Goal: Transaction & Acquisition: Purchase product/service

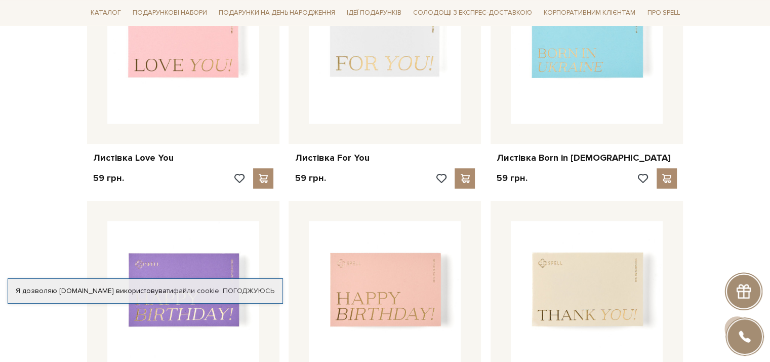
scroll to position [253, 0]
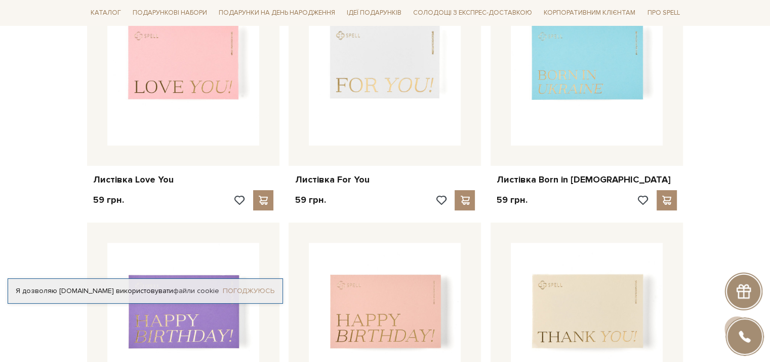
click at [262, 286] on link "Погоджуюсь" at bounding box center [249, 290] width 52 height 9
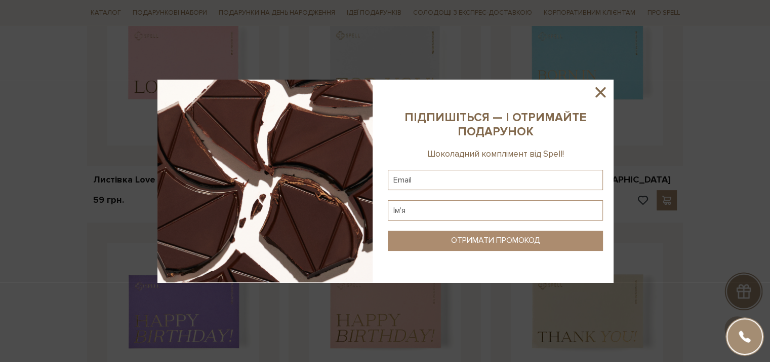
click at [129, 65] on div at bounding box center [385, 181] width 770 height 362
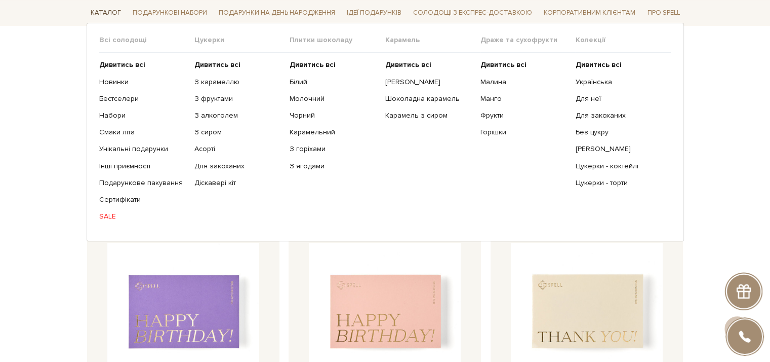
click at [102, 11] on span "Каталог" at bounding box center [106, 13] width 38 height 16
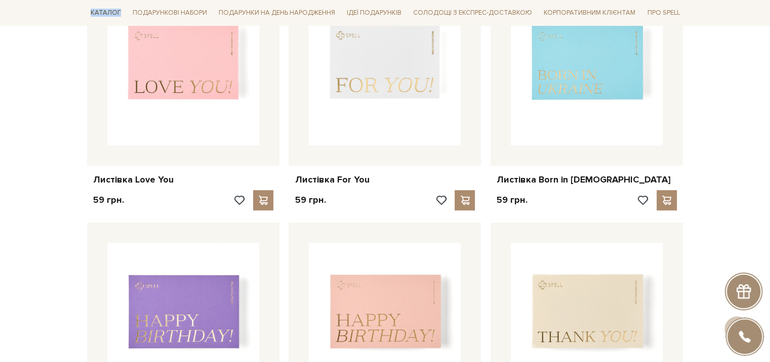
click at [102, 11] on span "Каталог" at bounding box center [106, 13] width 38 height 16
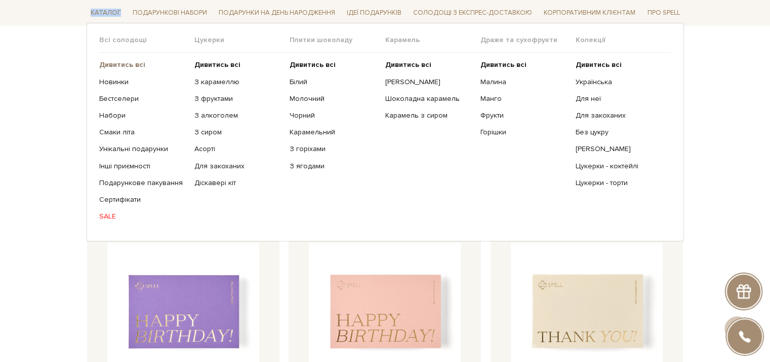
click at [116, 62] on b "Дивитись всі" at bounding box center [122, 64] width 46 height 9
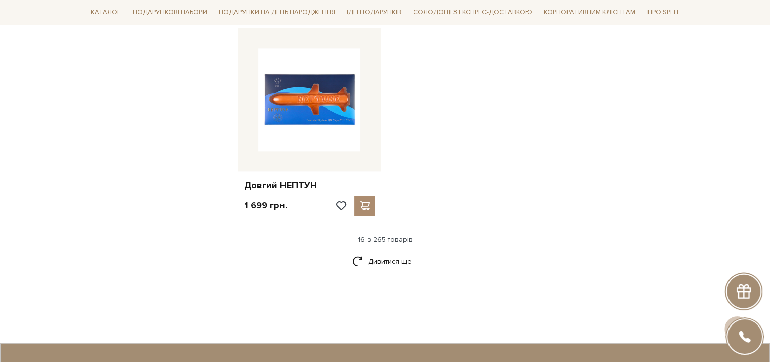
scroll to position [1266, 0]
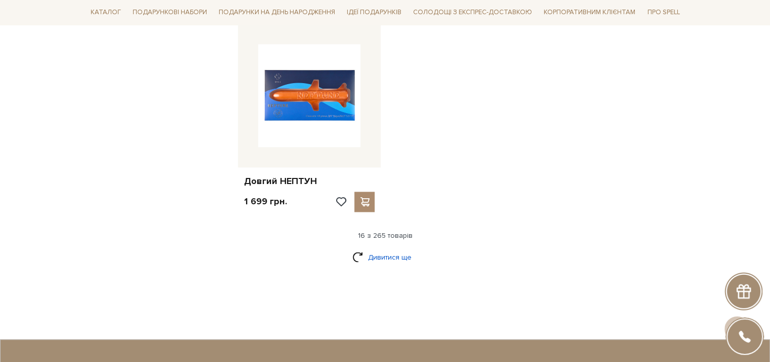
click at [383, 259] on link "Дивитися ще" at bounding box center [386, 257] width 66 height 18
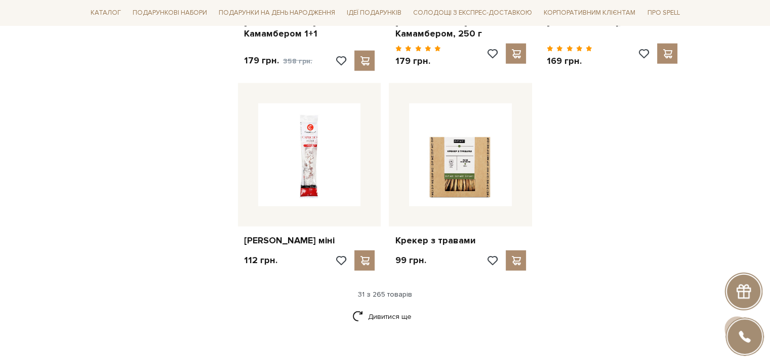
scroll to position [2330, 0]
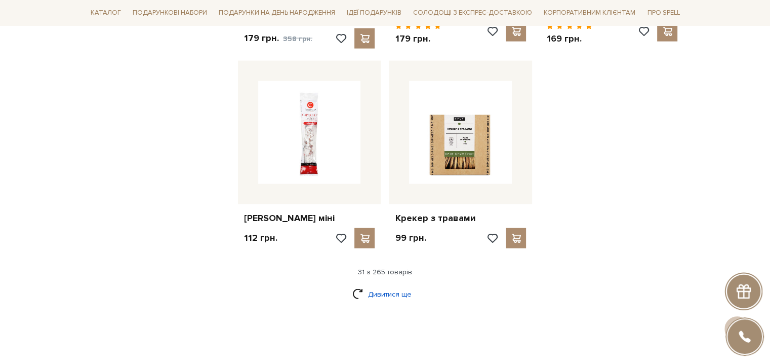
click at [396, 295] on link "Дивитися ще" at bounding box center [386, 294] width 66 height 18
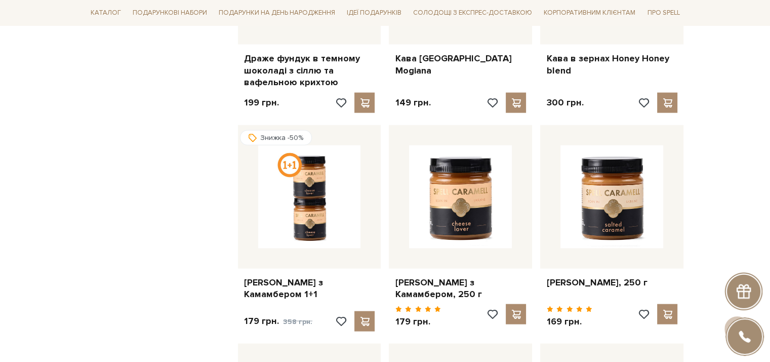
scroll to position [1874, 0]
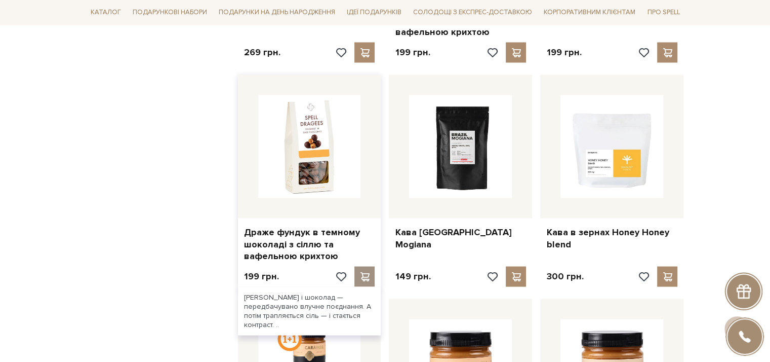
click at [366, 273] on span at bounding box center [365, 276] width 13 height 9
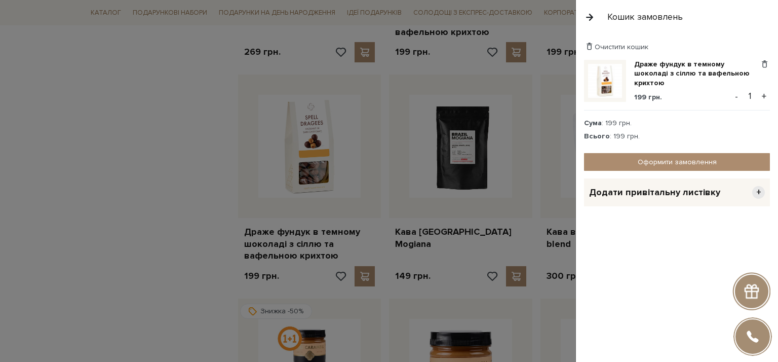
click at [589, 17] on button "button" at bounding box center [589, 17] width 11 height 18
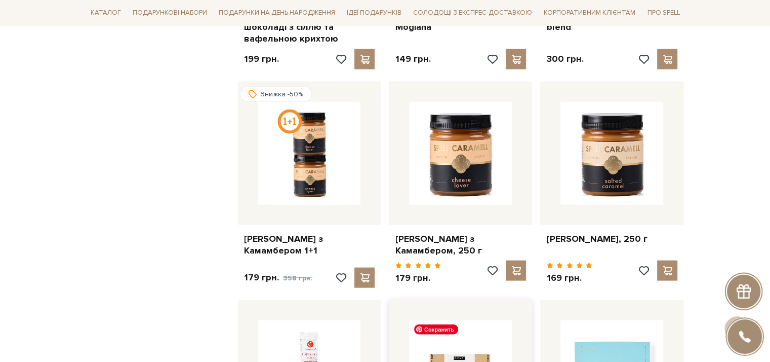
scroll to position [2077, 0]
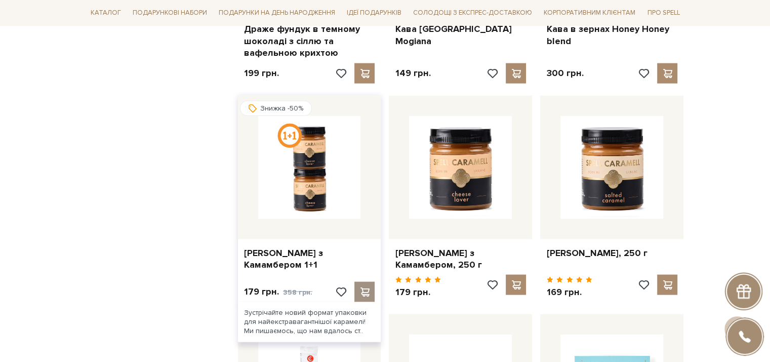
click at [363, 293] on span at bounding box center [365, 291] width 13 height 9
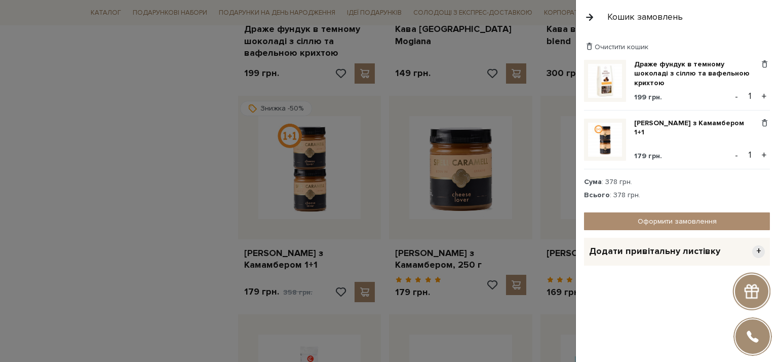
click at [67, 151] on div at bounding box center [389, 181] width 778 height 362
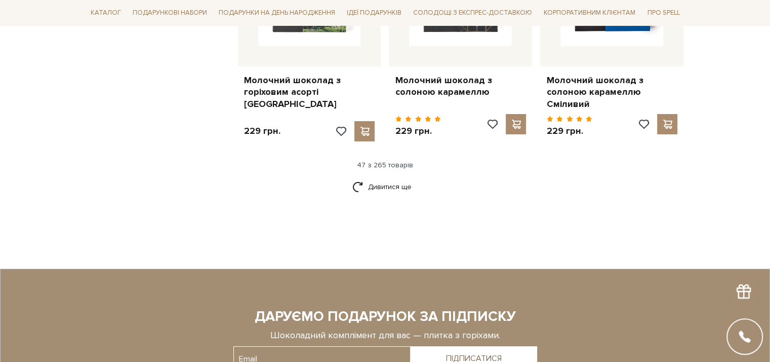
scroll to position [3546, 0]
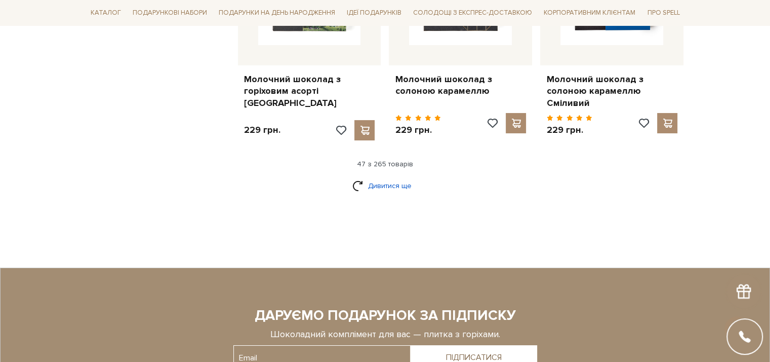
click at [401, 177] on link "Дивитися ще" at bounding box center [386, 186] width 66 height 18
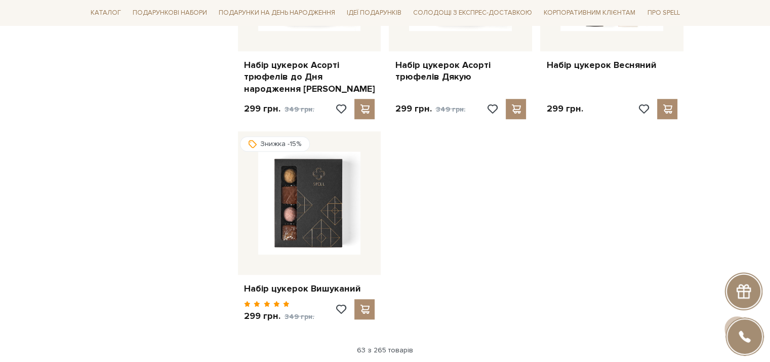
scroll to position [4762, 0]
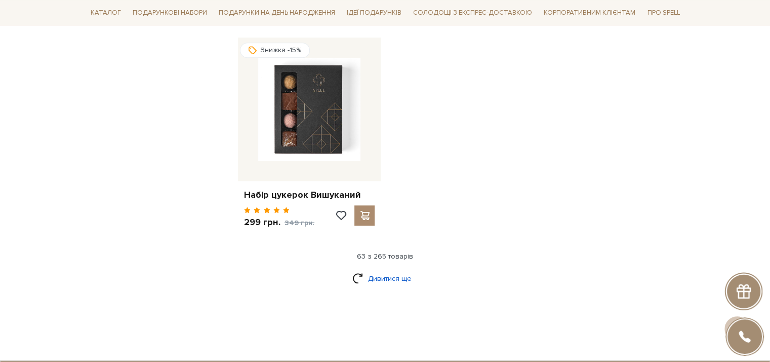
click at [381, 269] on link "Дивитися ще" at bounding box center [386, 278] width 66 height 18
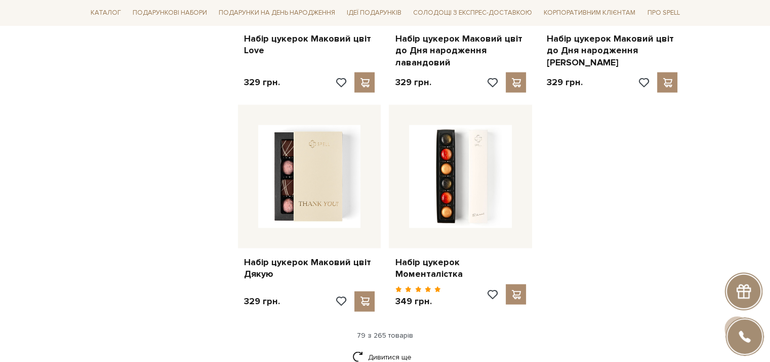
scroll to position [5876, 0]
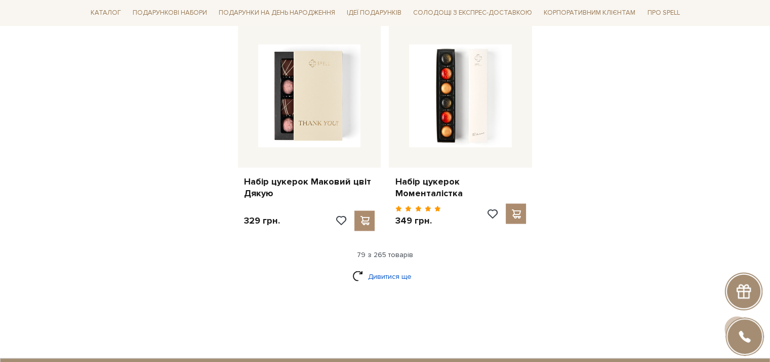
click at [382, 267] on link "Дивитися ще" at bounding box center [386, 276] width 66 height 18
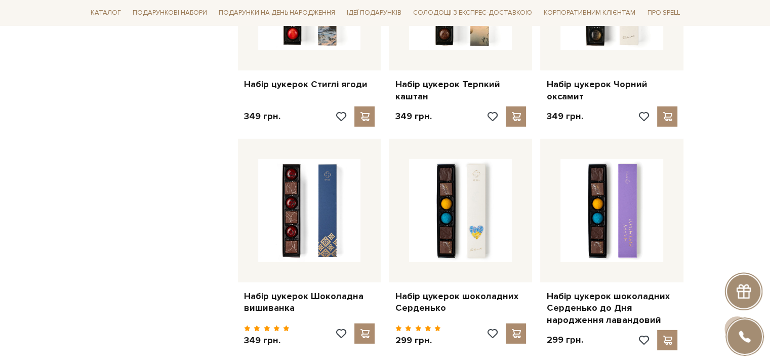
scroll to position [6889, 0]
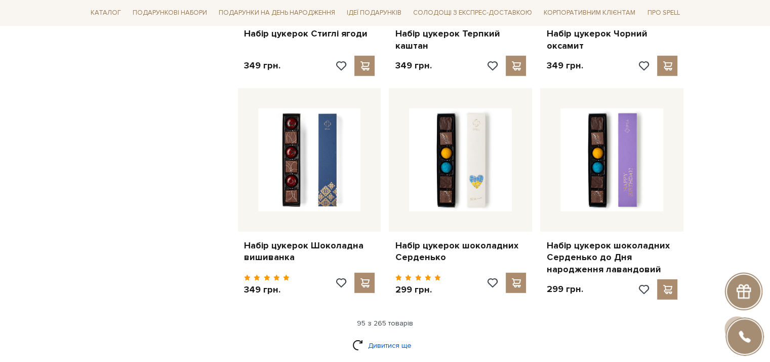
click at [381, 336] on link "Дивитися ще" at bounding box center [386, 345] width 66 height 18
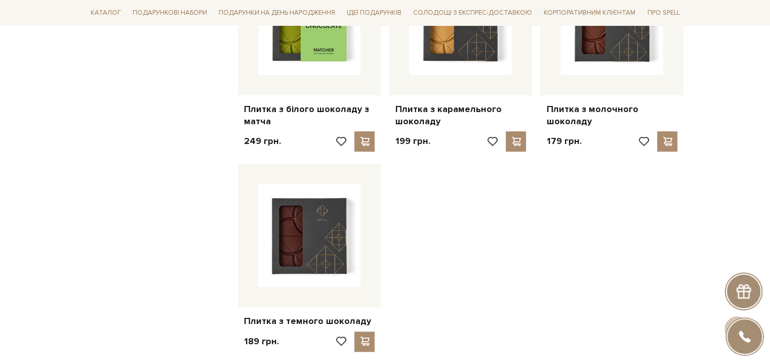
scroll to position [8206, 0]
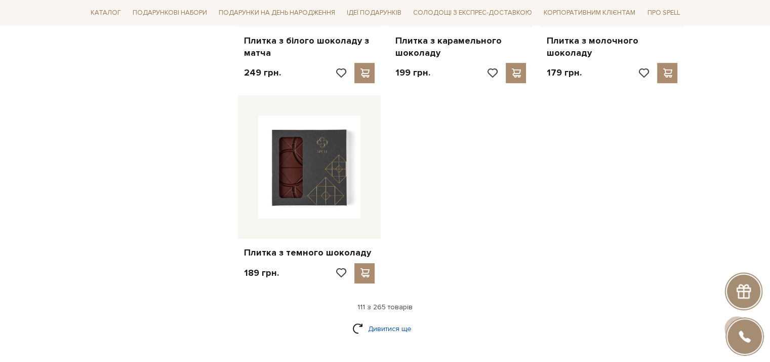
click at [394, 320] on link "Дивитися ще" at bounding box center [386, 329] width 66 height 18
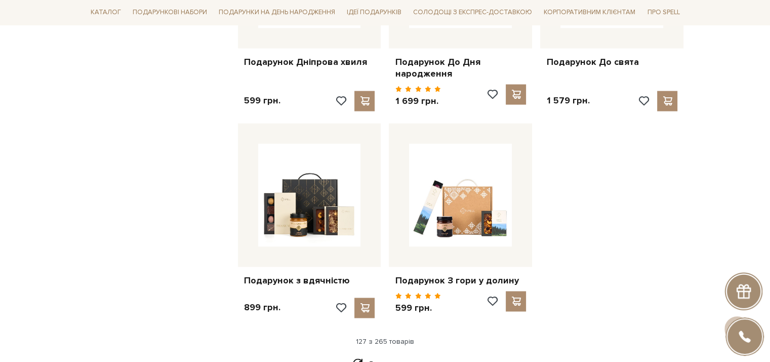
scroll to position [9270, 0]
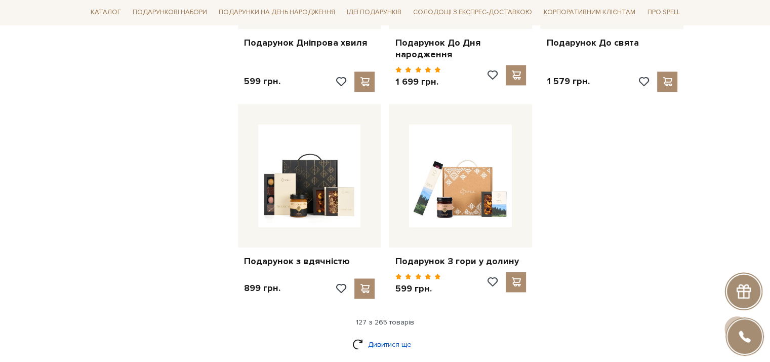
click at [406, 335] on link "Дивитися ще" at bounding box center [386, 344] width 66 height 18
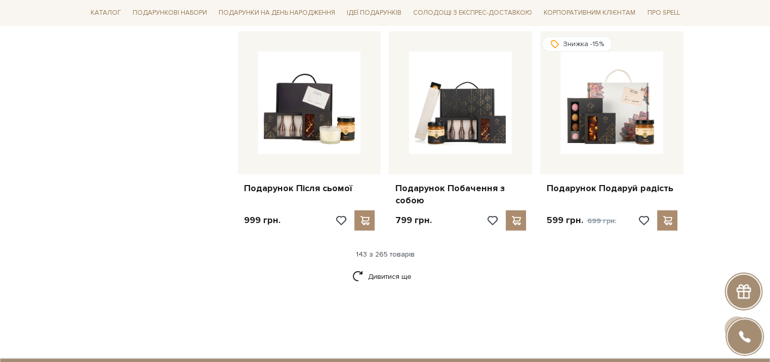
scroll to position [10385, 0]
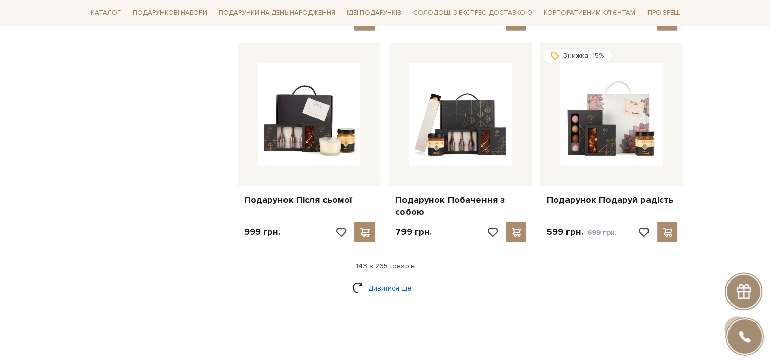
click at [391, 279] on link "Дивитися ще" at bounding box center [386, 288] width 66 height 18
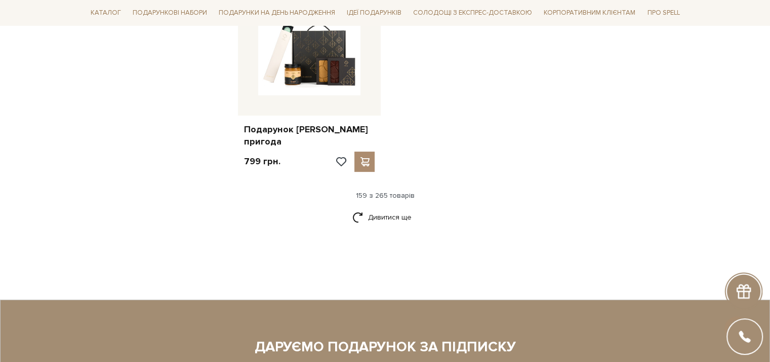
scroll to position [11651, 0]
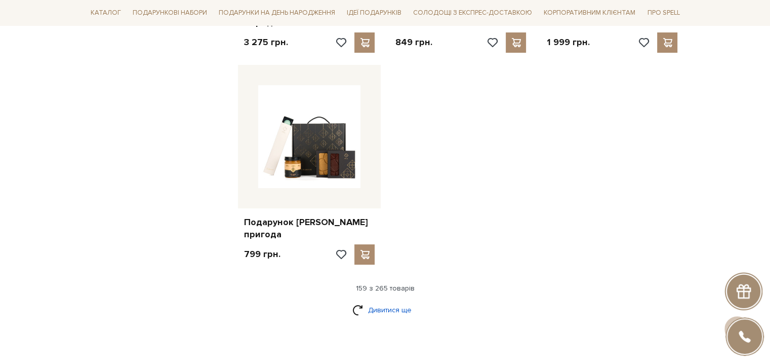
click at [377, 301] on link "Дивитися ще" at bounding box center [386, 310] width 66 height 18
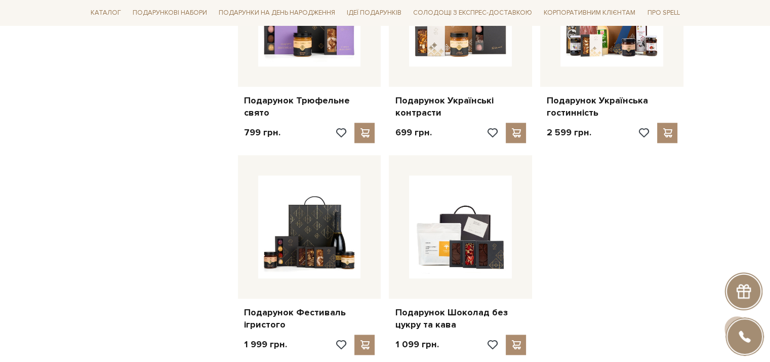
scroll to position [12664, 0]
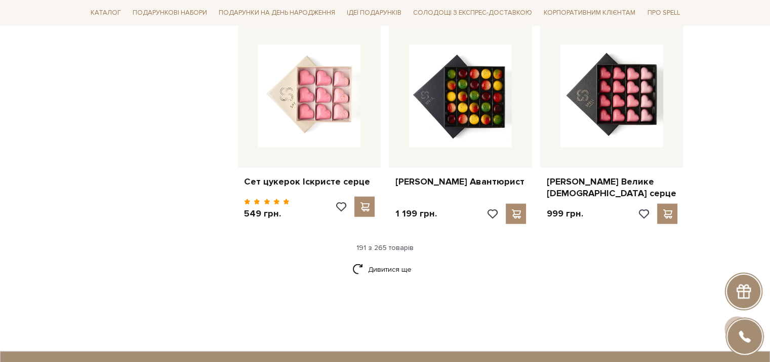
scroll to position [13880, 0]
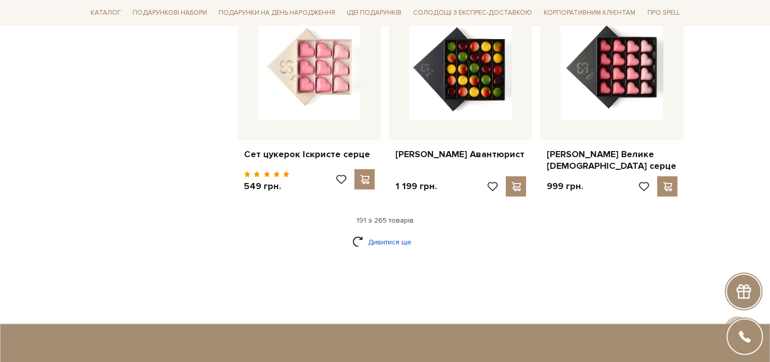
click at [389, 233] on link "Дивитися ще" at bounding box center [386, 242] width 66 height 18
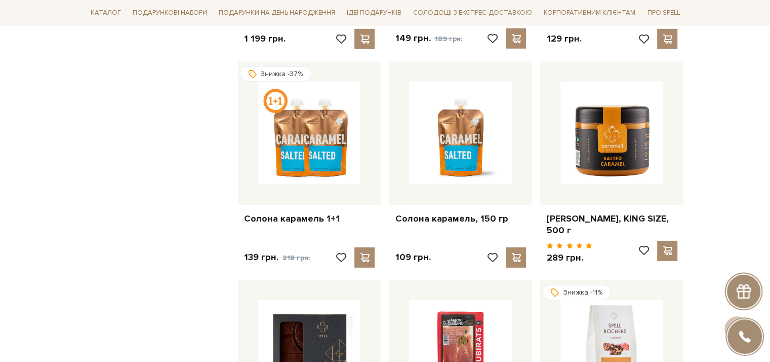
scroll to position [14691, 0]
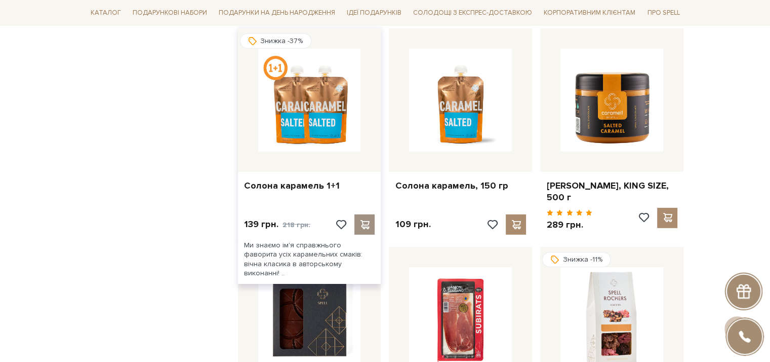
click at [361, 220] on span at bounding box center [365, 224] width 13 height 9
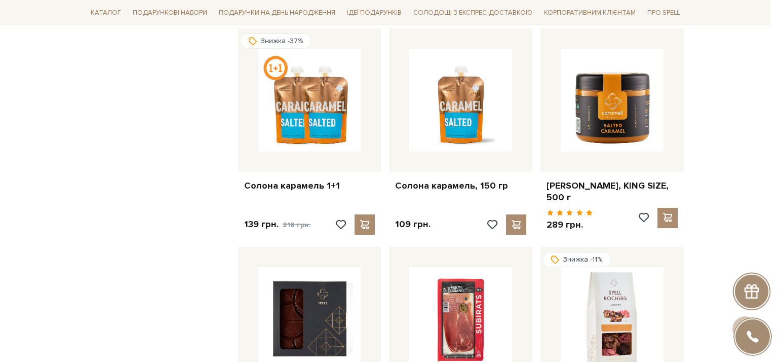
click at [61, 208] on div at bounding box center [389, 181] width 778 height 362
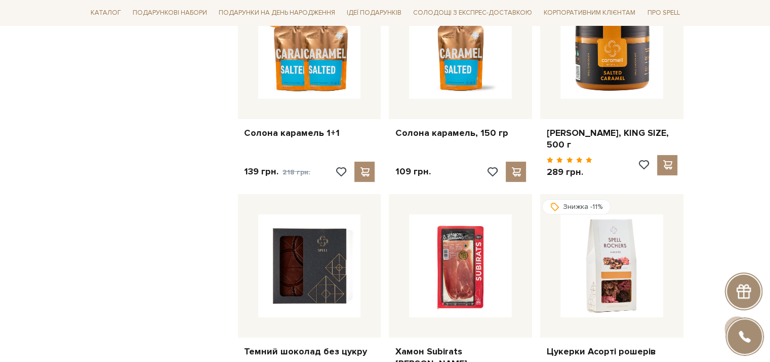
scroll to position [14741, 0]
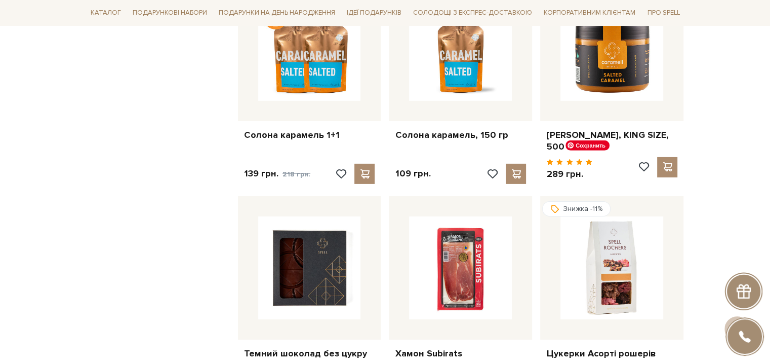
drag, startPoint x: 617, startPoint y: 200, endPoint x: 736, endPoint y: 175, distance: 121.6
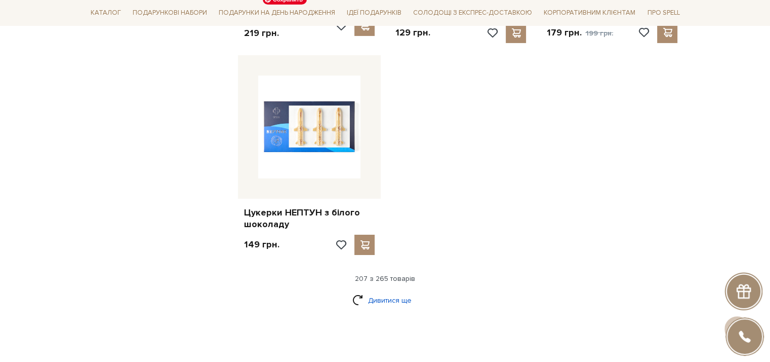
scroll to position [15096, 0]
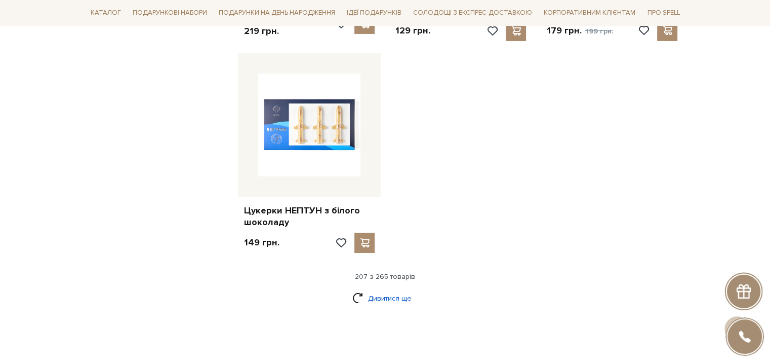
click at [405, 289] on link "Дивитися ще" at bounding box center [386, 298] width 66 height 18
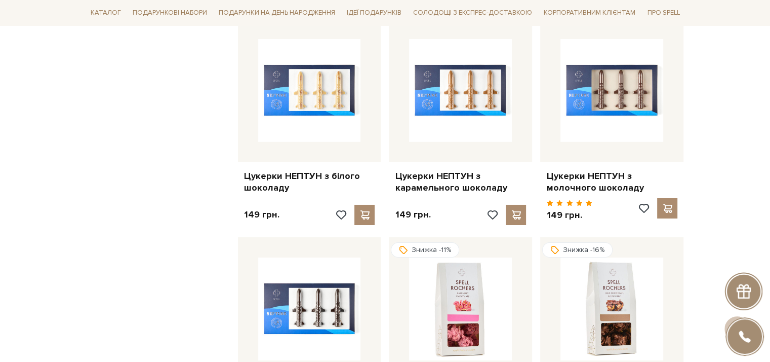
scroll to position [15147, 0]
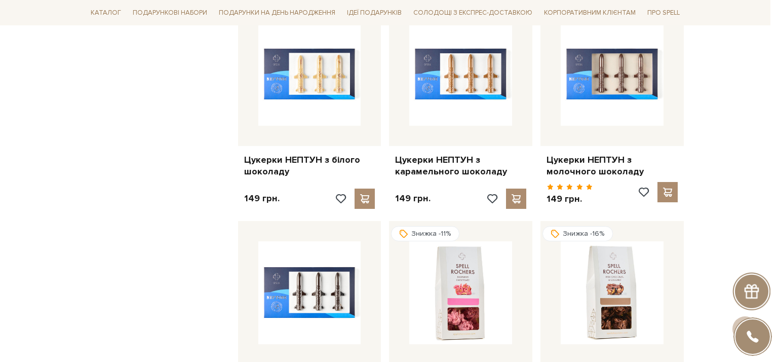
click at [25, 216] on div at bounding box center [389, 181] width 778 height 362
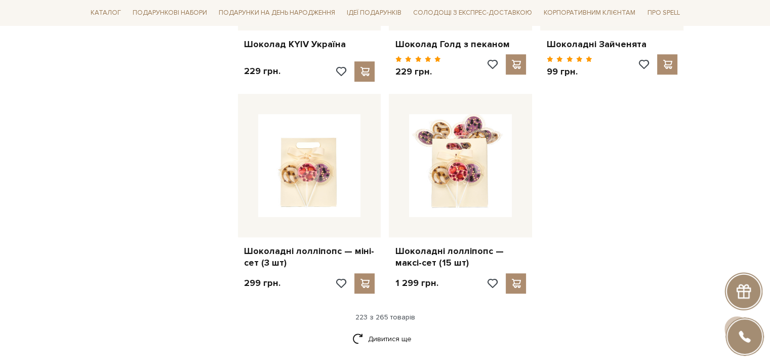
scroll to position [16160, 0]
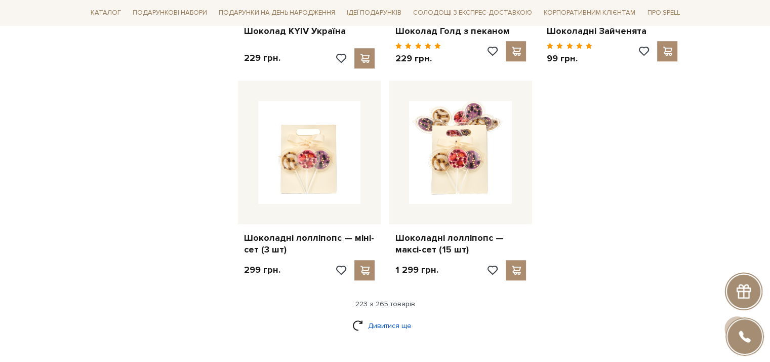
click at [380, 317] on link "Дивитися ще" at bounding box center [386, 326] width 66 height 18
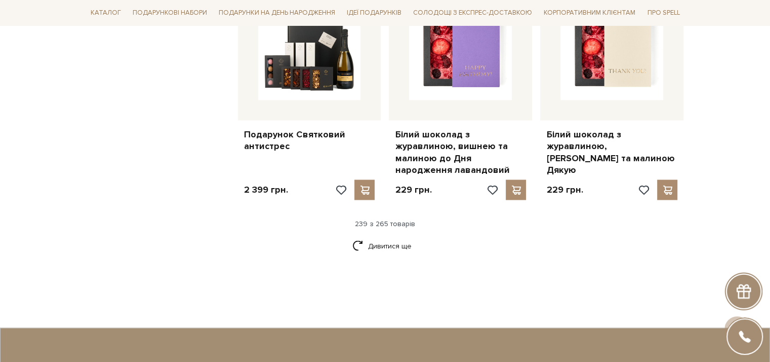
scroll to position [17375, 0]
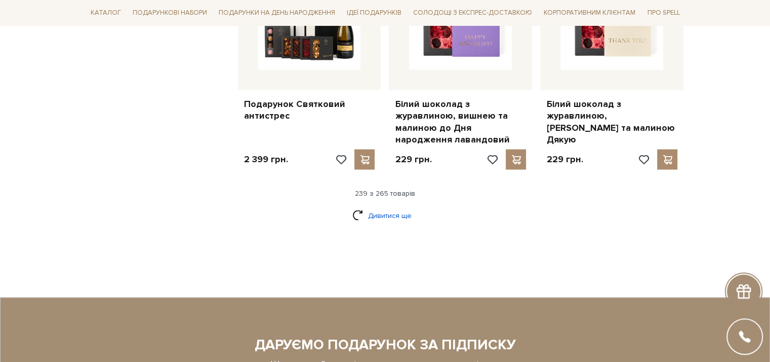
click at [358, 207] on link "Дивитися ще" at bounding box center [386, 216] width 66 height 18
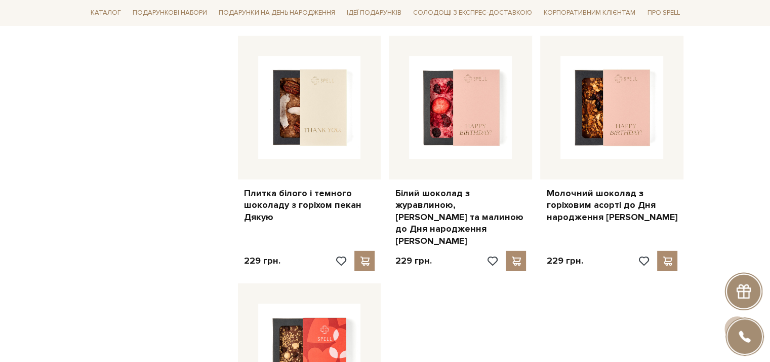
scroll to position [18642, 0]
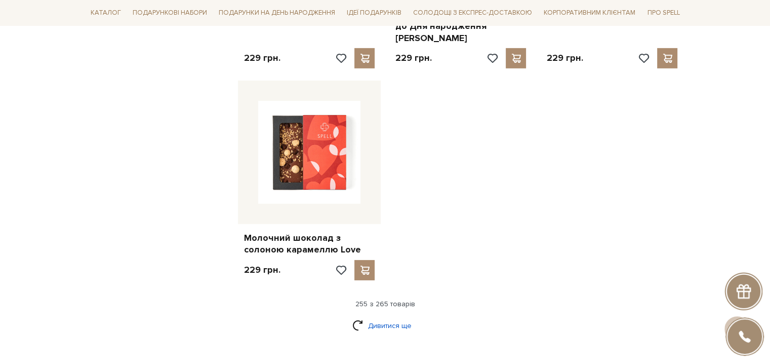
click at [400, 317] on link "Дивитися ще" at bounding box center [386, 326] width 66 height 18
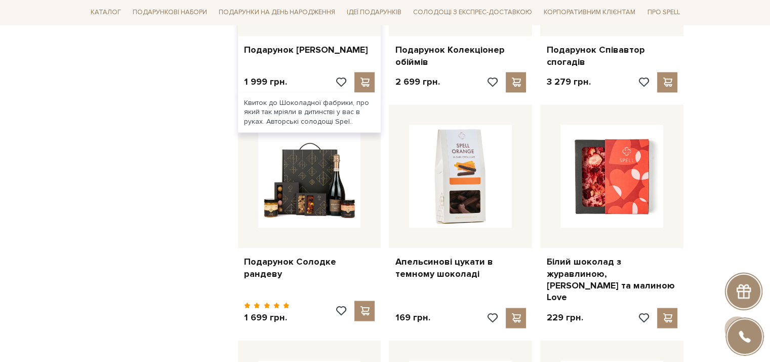
scroll to position [16920, 0]
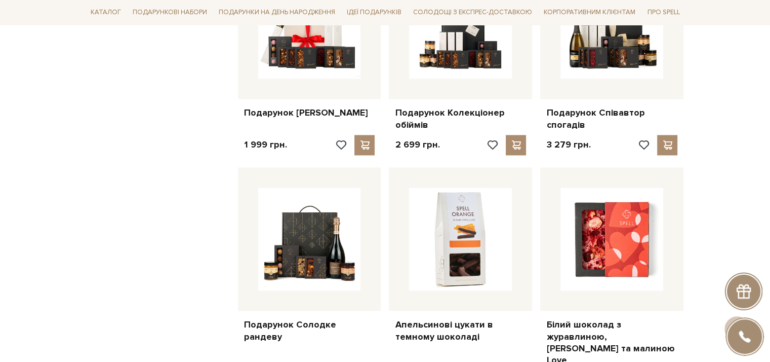
click at [745, 306] on div at bounding box center [744, 291] width 38 height 38
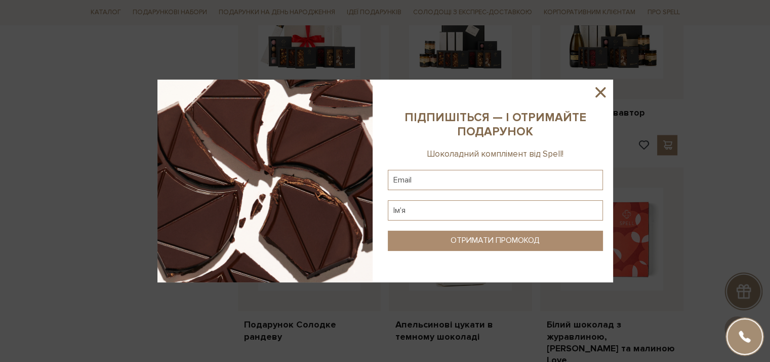
click at [601, 88] on icon at bounding box center [600, 92] width 17 height 17
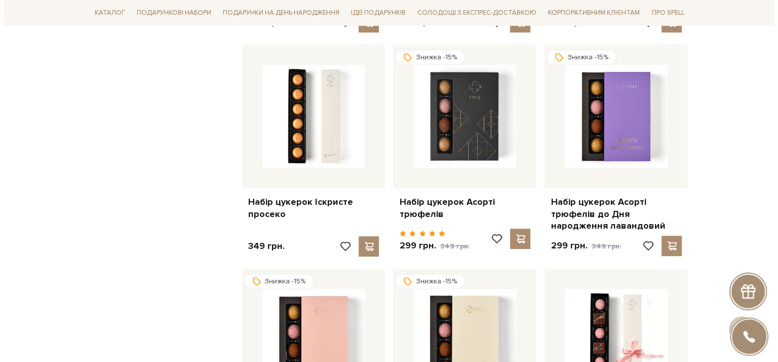
scroll to position [4306, 0]
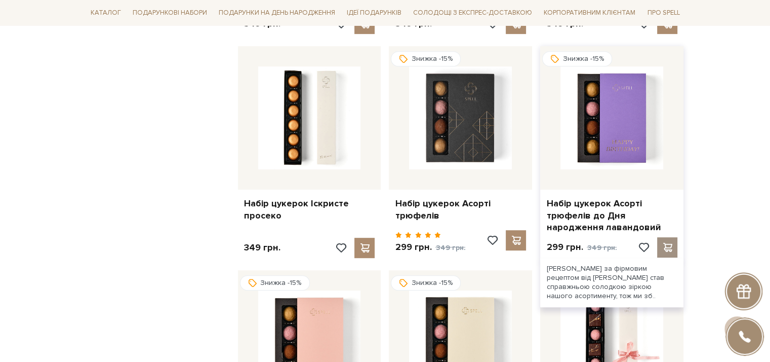
click at [666, 243] on span at bounding box center [668, 247] width 13 height 9
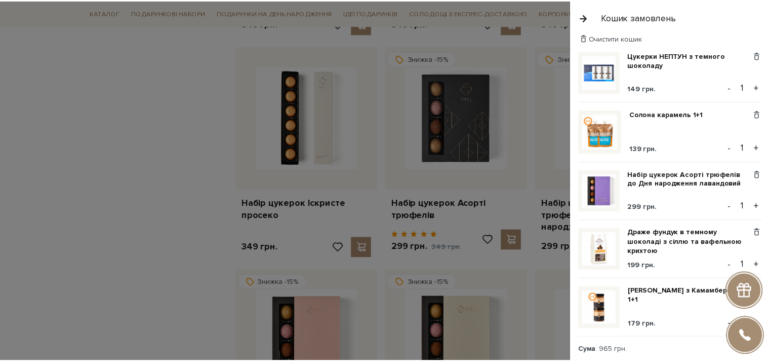
scroll to position [0, 0]
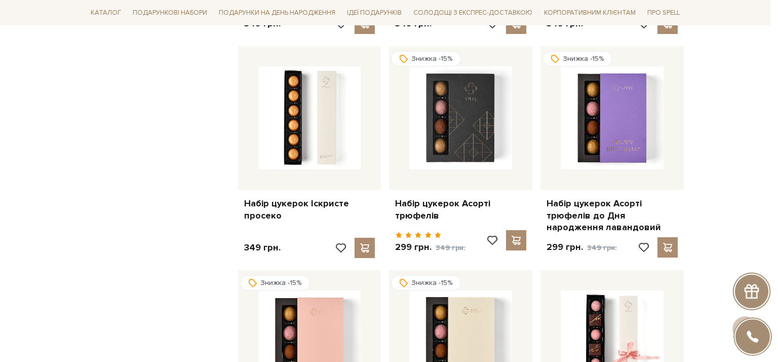
click at [58, 190] on div at bounding box center [389, 181] width 778 height 362
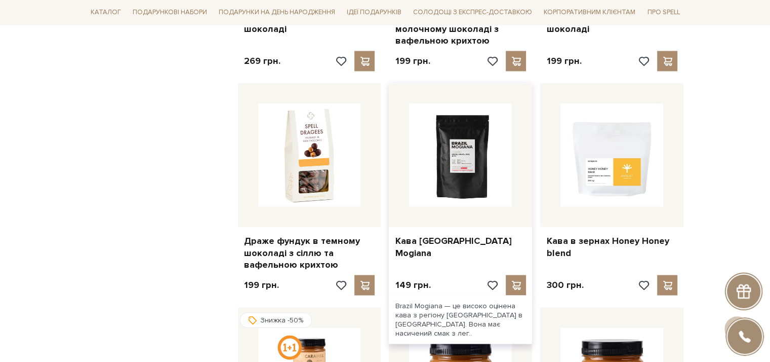
scroll to position [1874, 0]
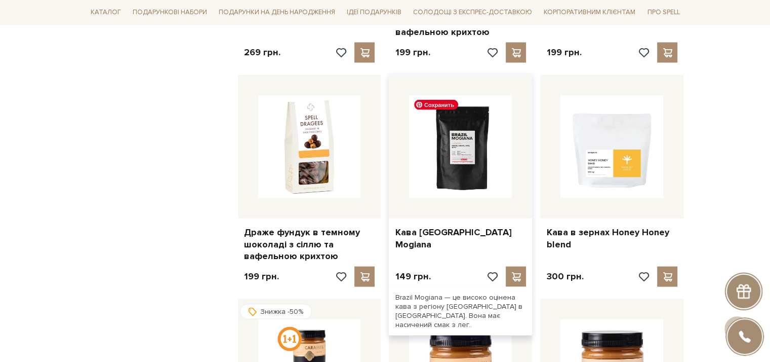
click at [460, 174] on img at bounding box center [460, 146] width 103 height 103
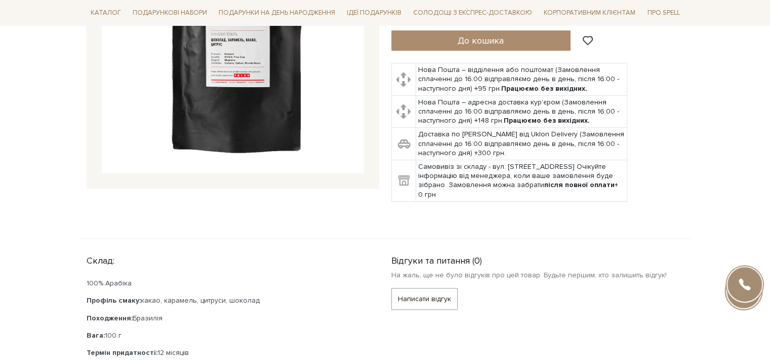
scroll to position [253, 0]
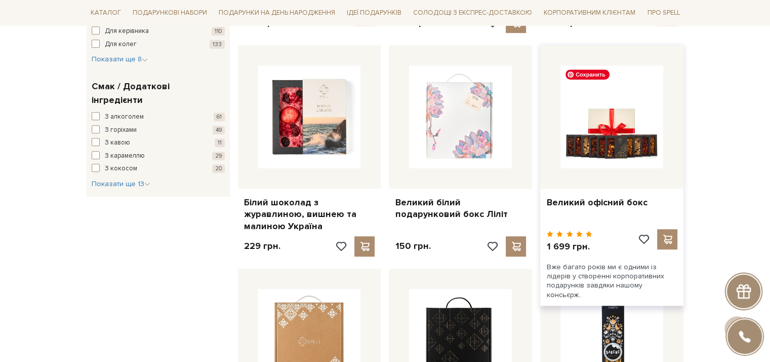
scroll to position [706, 0]
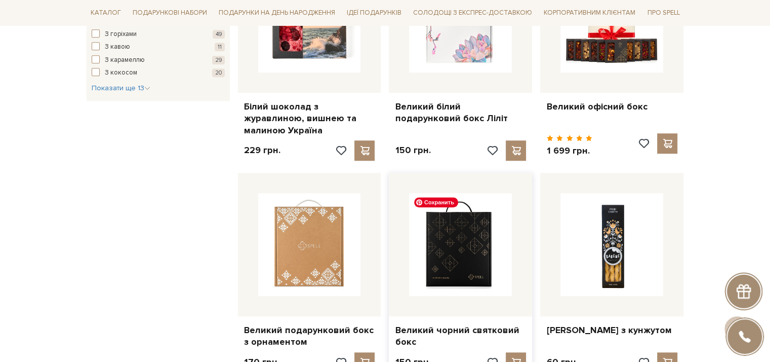
click at [461, 239] on img at bounding box center [460, 244] width 103 height 103
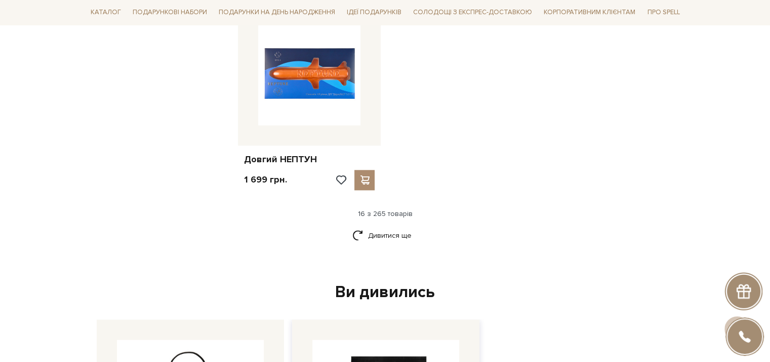
scroll to position [1368, 0]
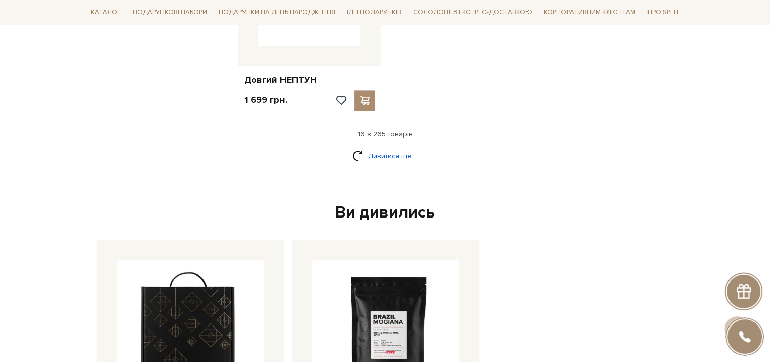
click at [389, 151] on link "Дивитися ще" at bounding box center [386, 156] width 66 height 18
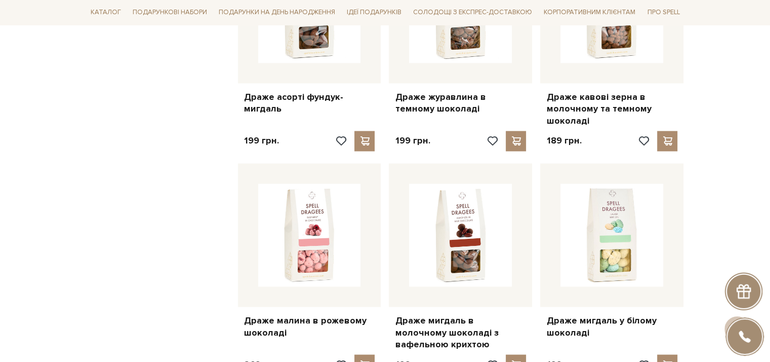
scroll to position [1824, 0]
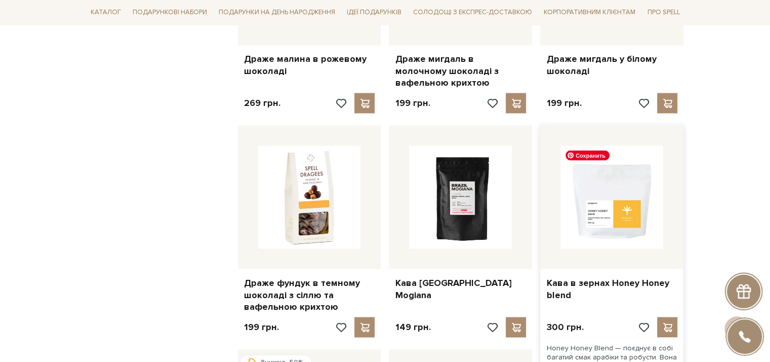
click at [561, 233] on img at bounding box center [612, 196] width 103 height 103
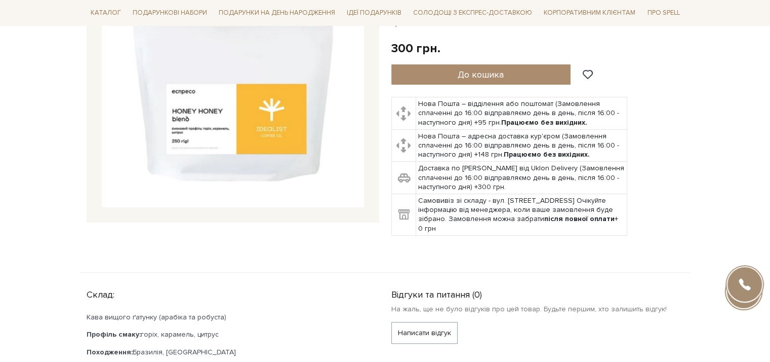
scroll to position [203, 0]
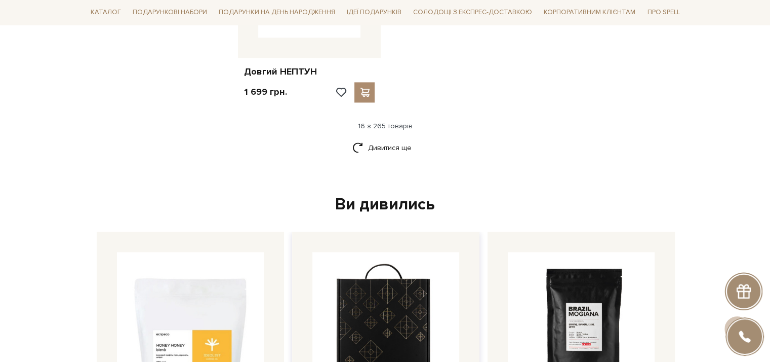
scroll to position [1469, 0]
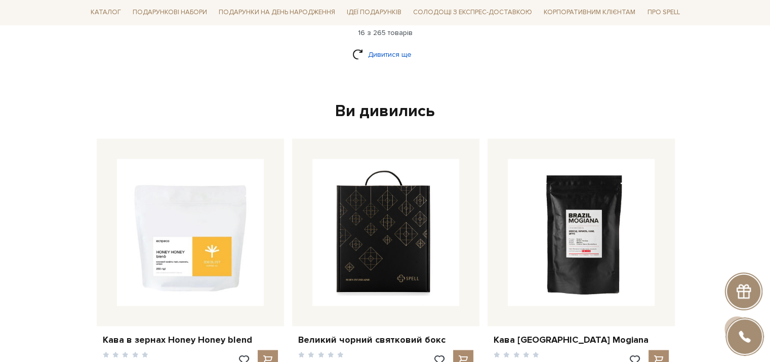
click at [384, 47] on link "Дивитися ще" at bounding box center [386, 55] width 66 height 18
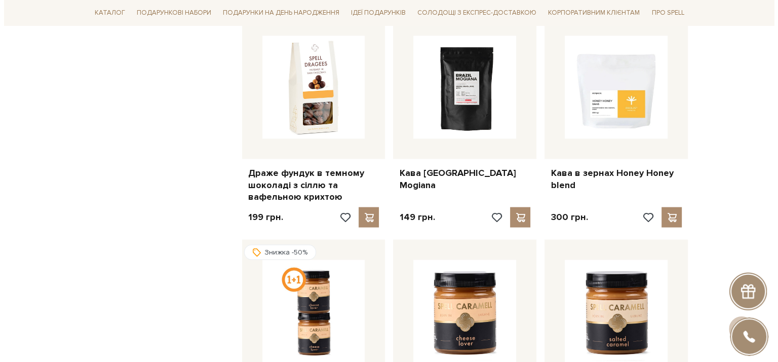
scroll to position [1976, 0]
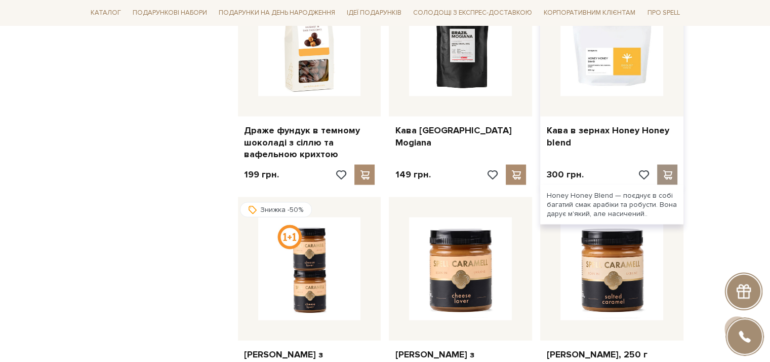
click at [667, 166] on div at bounding box center [668, 175] width 20 height 20
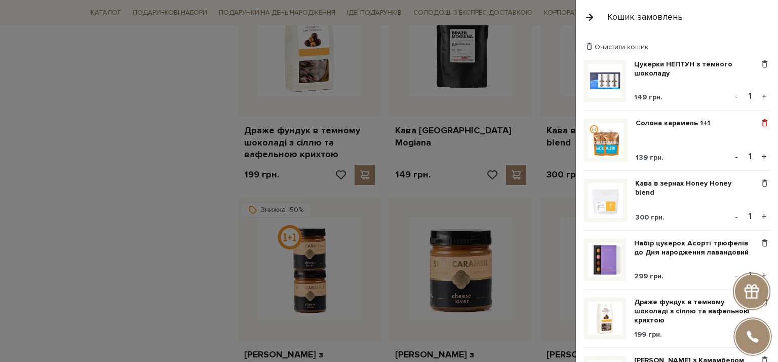
click at [759, 121] on span at bounding box center [764, 123] width 11 height 9
click at [717, 139] on link "Видалити" at bounding box center [729, 139] width 80 height 13
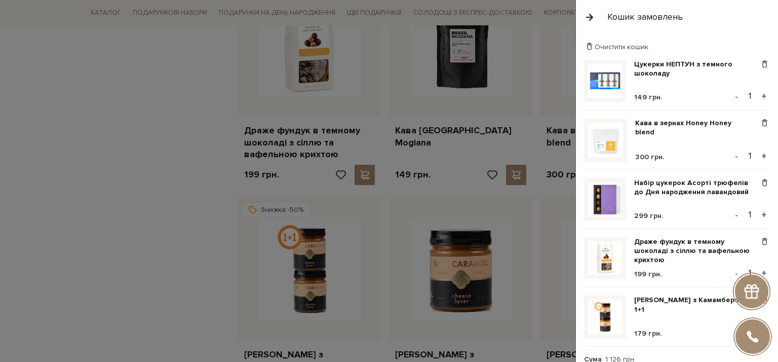
click at [760, 296] on span at bounding box center [764, 299] width 11 height 9
click at [707, 312] on link "Видалити" at bounding box center [729, 316] width 80 height 13
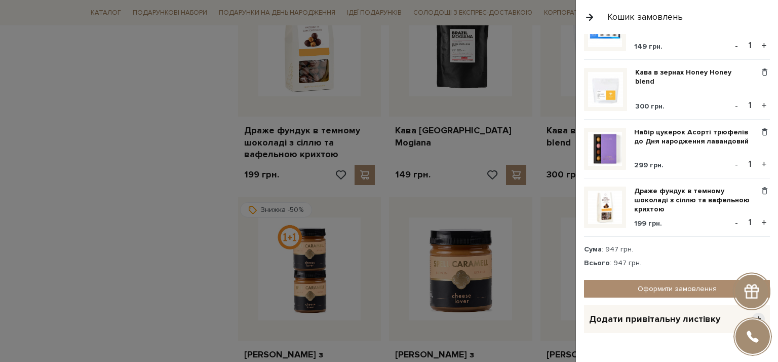
scroll to position [0, 0]
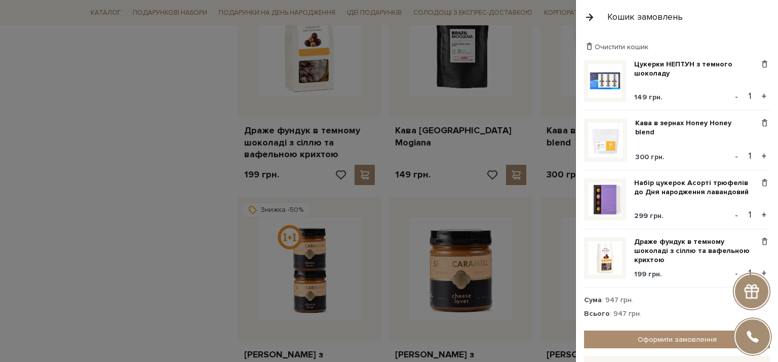
click at [615, 197] on img at bounding box center [605, 199] width 34 height 34
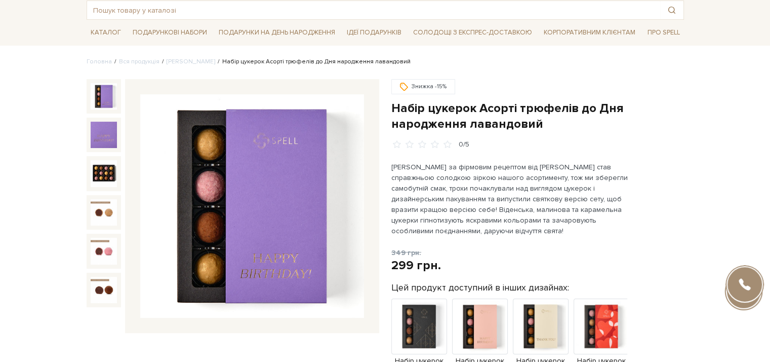
scroll to position [101, 0]
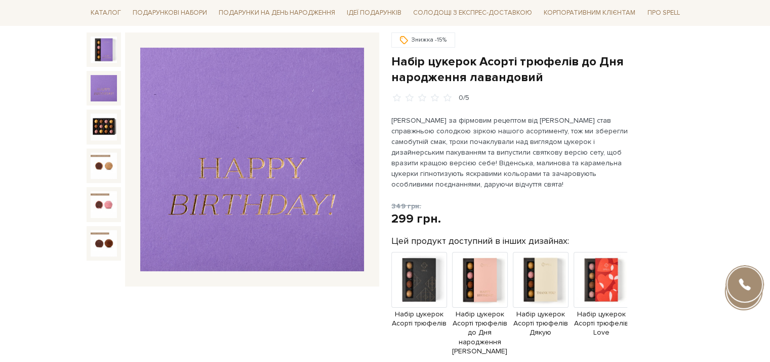
click at [102, 85] on img at bounding box center [104, 88] width 26 height 26
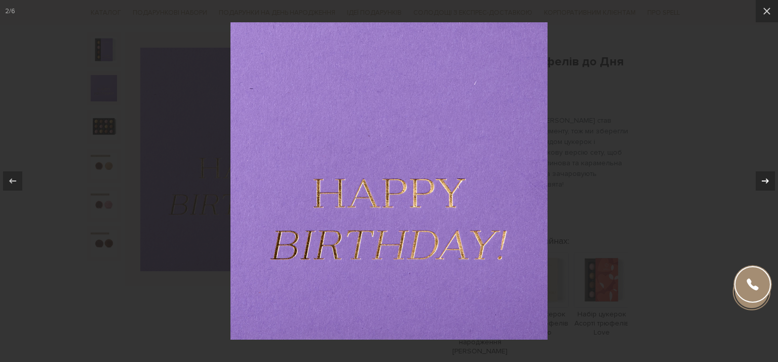
click at [767, 176] on icon at bounding box center [765, 181] width 12 height 12
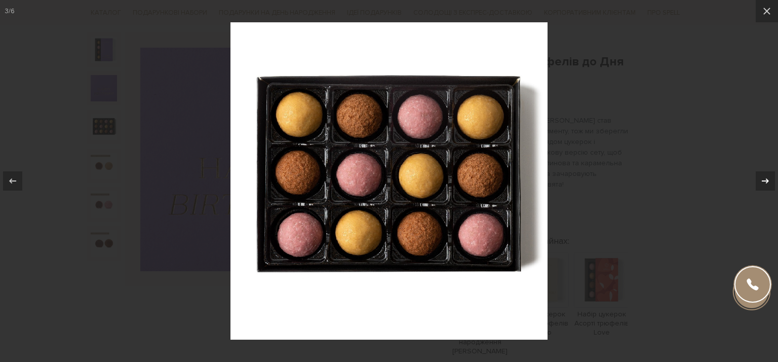
click at [767, 176] on icon at bounding box center [765, 181] width 12 height 12
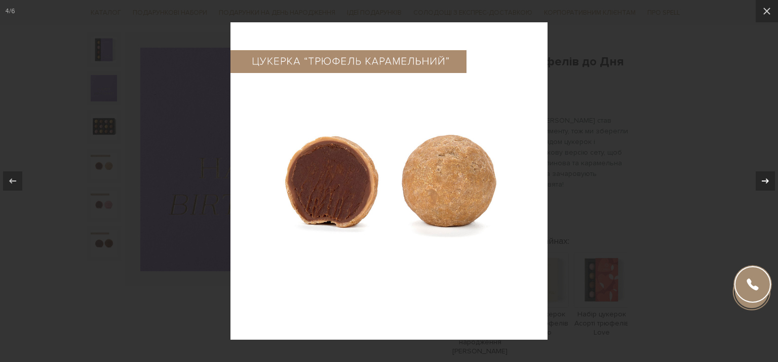
click at [767, 176] on icon at bounding box center [765, 181] width 12 height 12
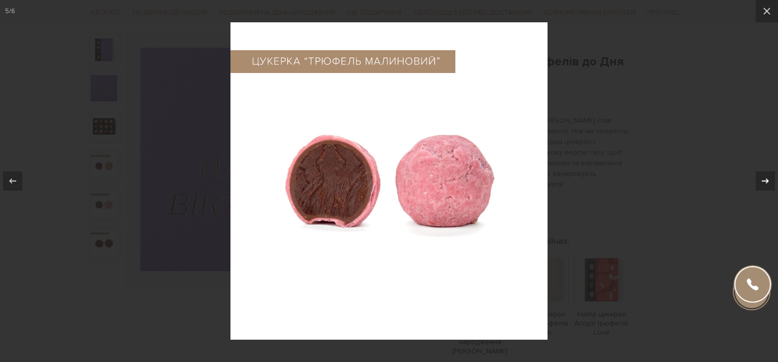
click at [766, 175] on icon at bounding box center [765, 181] width 12 height 12
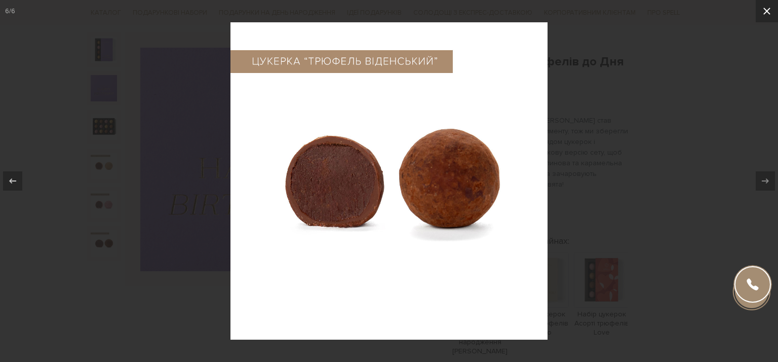
click at [770, 10] on icon at bounding box center [767, 11] width 12 height 12
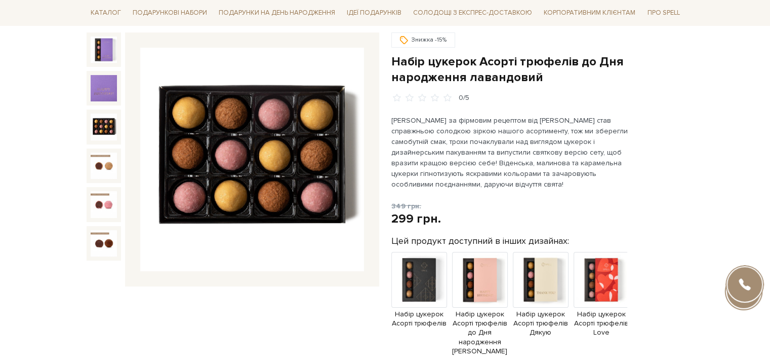
click at [107, 120] on img at bounding box center [104, 126] width 26 height 26
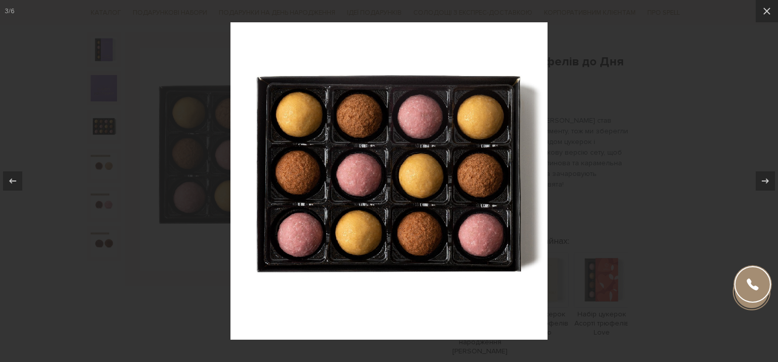
click at [694, 101] on div at bounding box center [389, 181] width 778 height 362
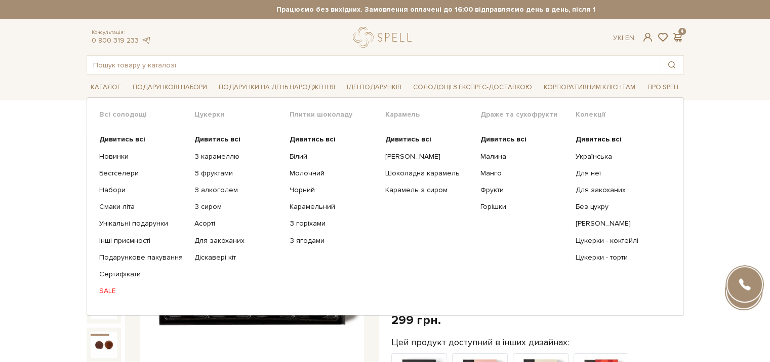
click at [107, 291] on link "SALE" at bounding box center [143, 290] width 88 height 9
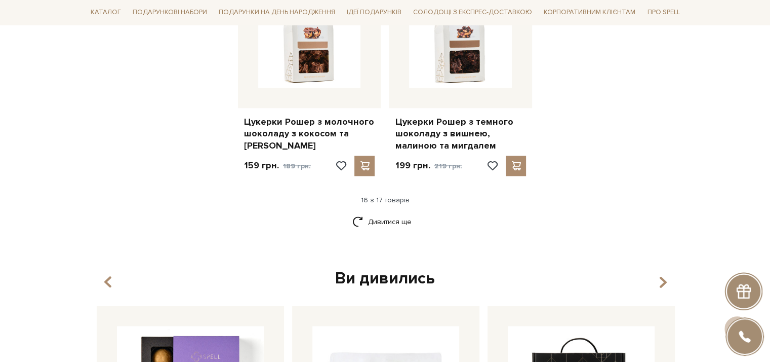
scroll to position [1317, 0]
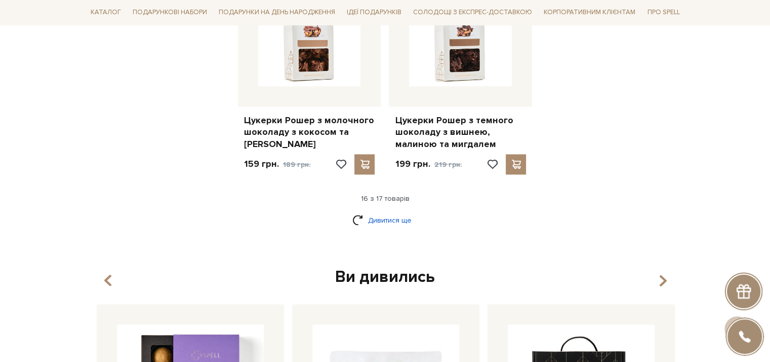
click at [387, 211] on link "Дивитися ще" at bounding box center [386, 220] width 66 height 18
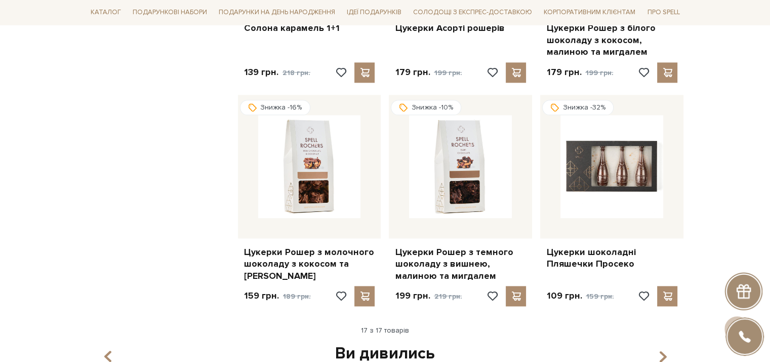
scroll to position [1165, 0]
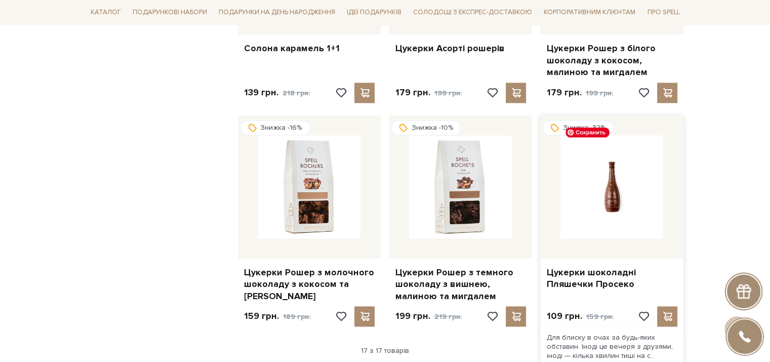
click at [617, 185] on img at bounding box center [612, 186] width 103 height 103
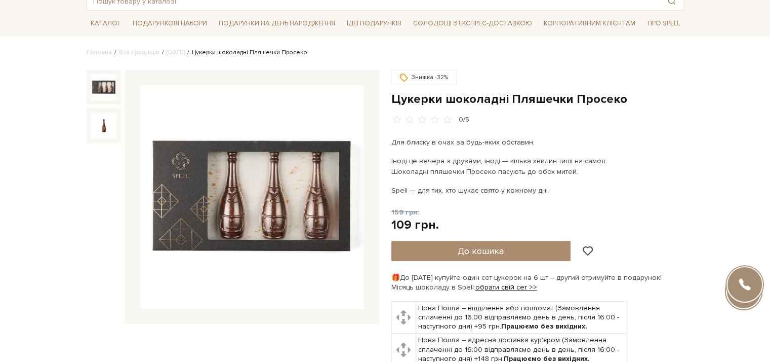
scroll to position [51, 0]
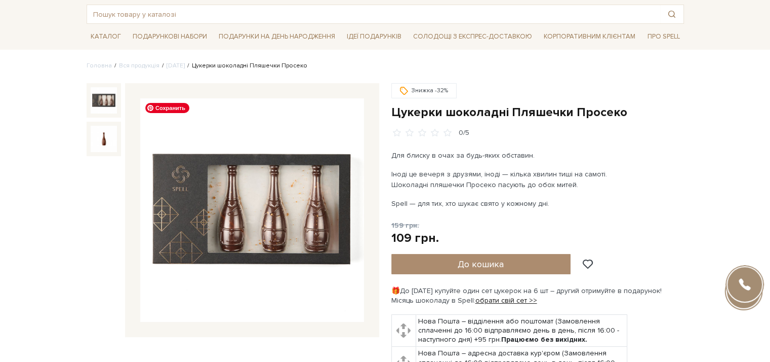
click at [267, 212] on img at bounding box center [252, 210] width 224 height 224
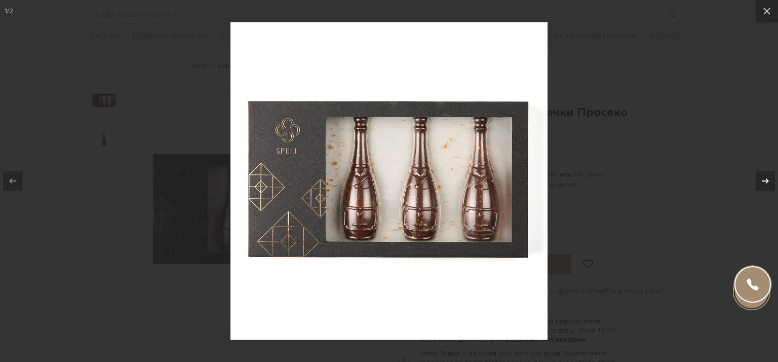
click at [770, 170] on button at bounding box center [760, 181] width 35 height 51
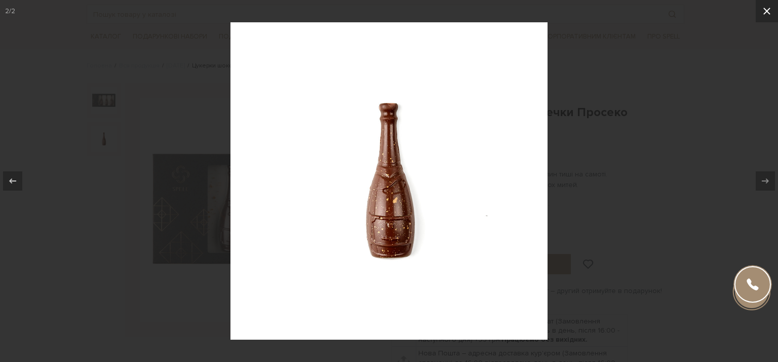
click at [765, 13] on icon at bounding box center [766, 11] width 7 height 7
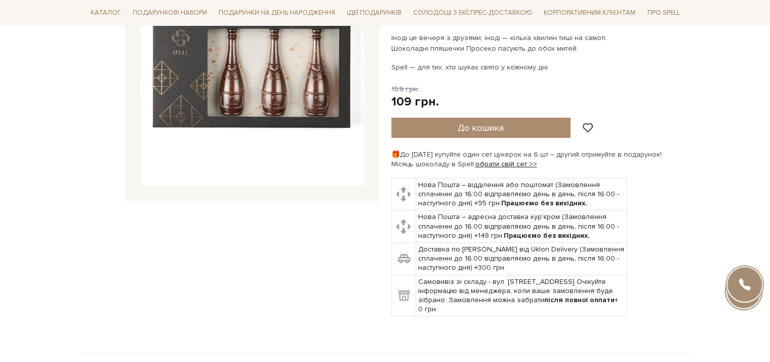
scroll to position [253, 0]
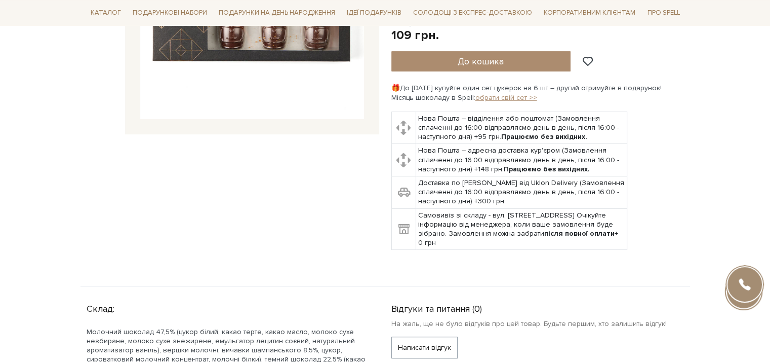
click at [497, 96] on link "обрати свій сет >>" at bounding box center [507, 97] width 62 height 9
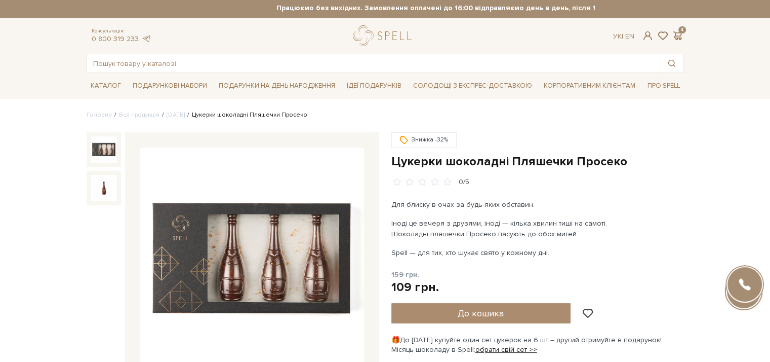
scroll to position [0, 0]
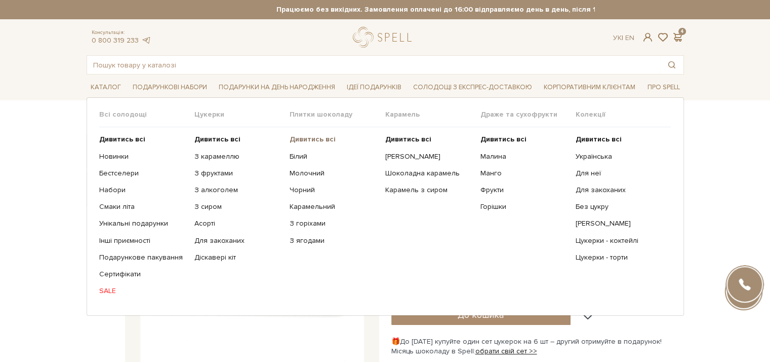
click at [322, 137] on b "Дивитись всі" at bounding box center [313, 139] width 46 height 9
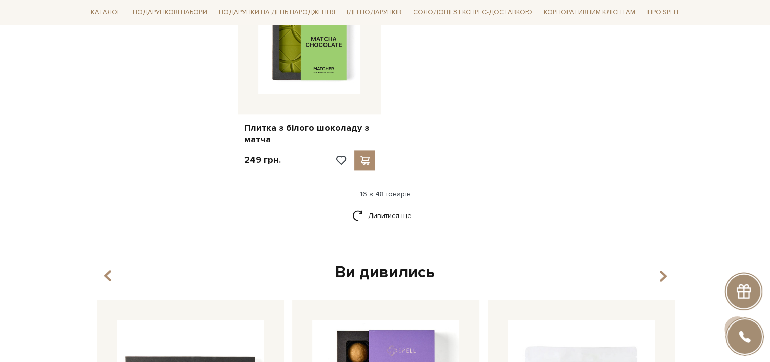
scroll to position [1368, 0]
click at [370, 206] on link "Дивитися ще" at bounding box center [386, 215] width 66 height 18
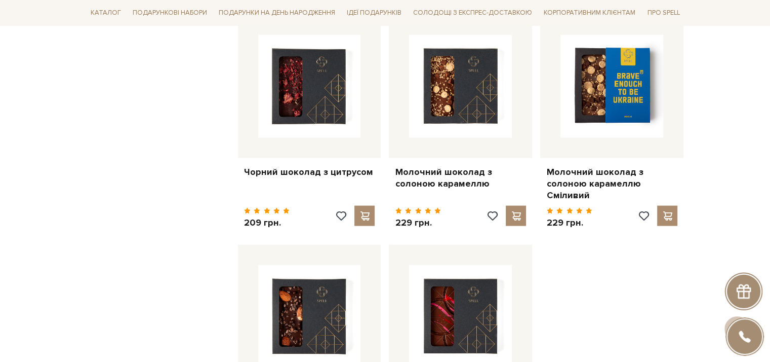
scroll to position [2381, 0]
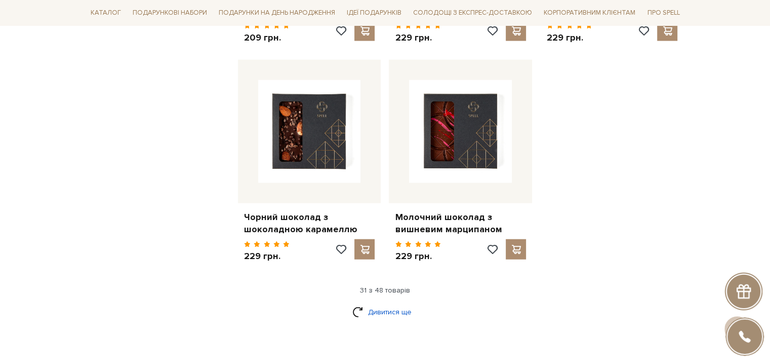
click at [387, 303] on link "Дивитися ще" at bounding box center [386, 312] width 66 height 18
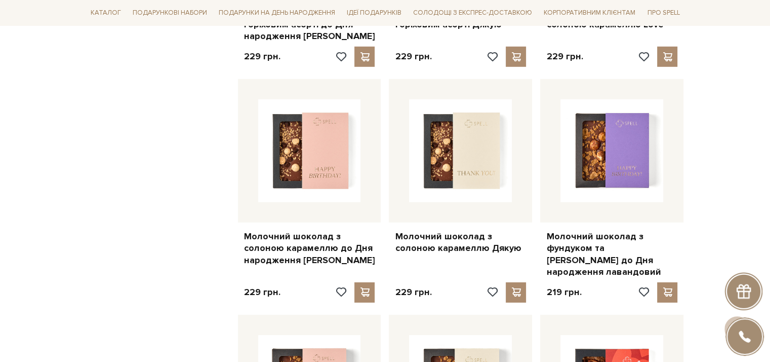
scroll to position [3039, 0]
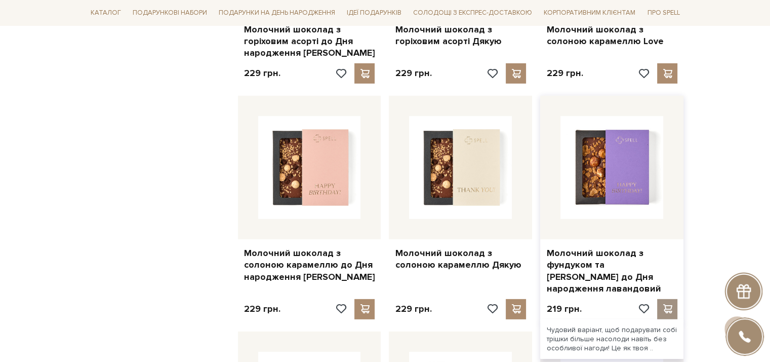
click at [671, 304] on span at bounding box center [668, 308] width 13 height 9
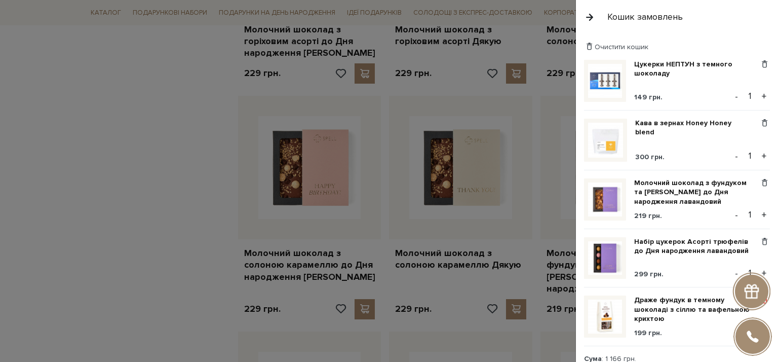
click at [759, 295] on span at bounding box center [764, 299] width 11 height 9
click at [705, 311] on link "Видалити" at bounding box center [729, 316] width 80 height 13
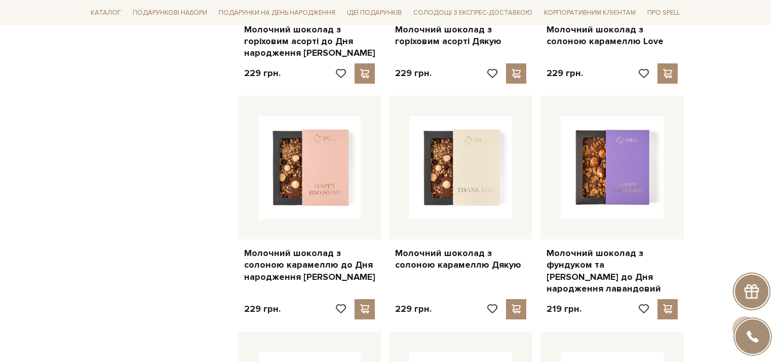
click at [107, 167] on div at bounding box center [389, 181] width 778 height 362
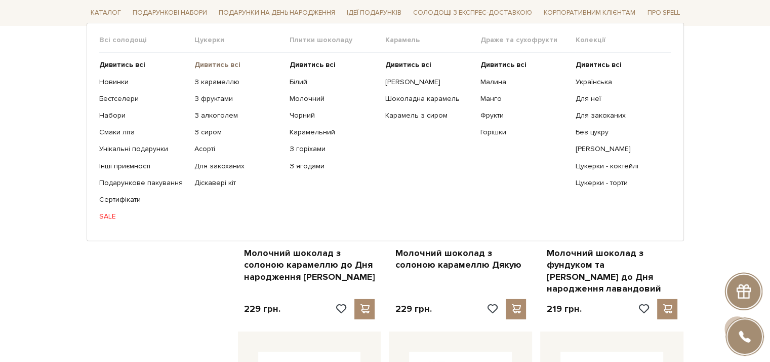
click at [213, 64] on b "Дивитись всі" at bounding box center [218, 64] width 46 height 9
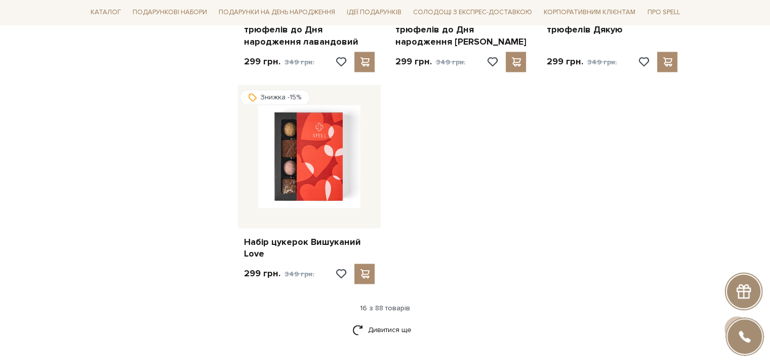
scroll to position [1266, 0]
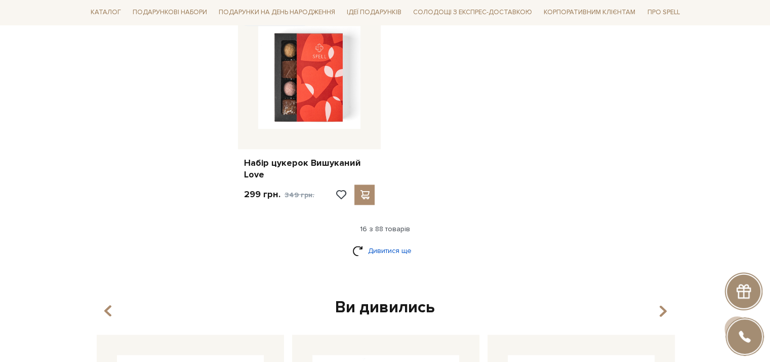
click at [393, 246] on link "Дивитися ще" at bounding box center [386, 251] width 66 height 18
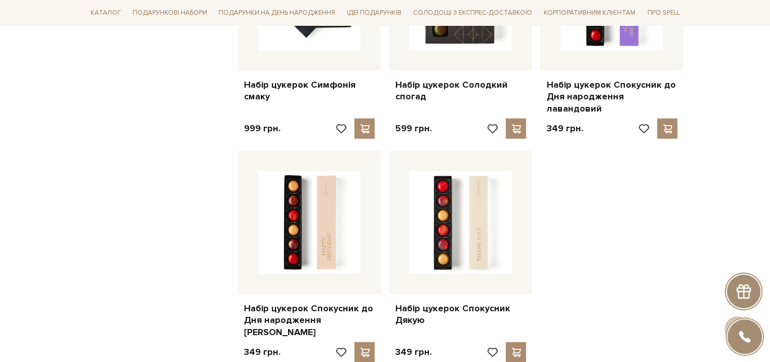
scroll to position [2381, 0]
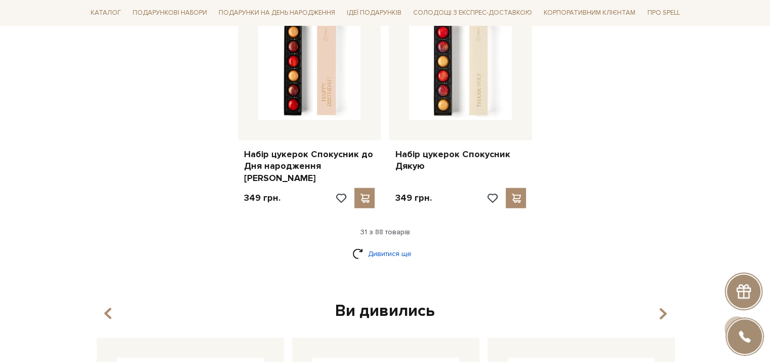
click at [402, 245] on link "Дивитися ще" at bounding box center [386, 254] width 66 height 18
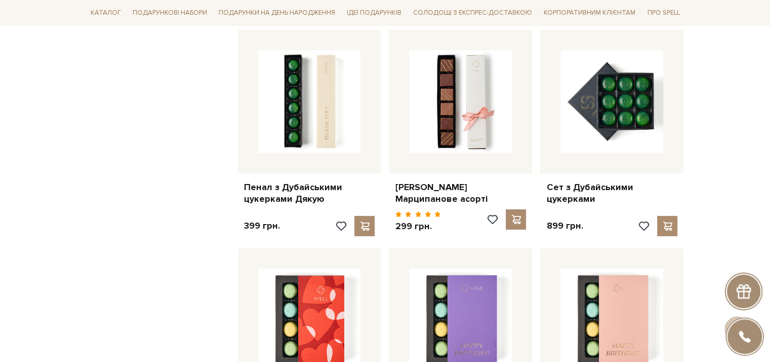
scroll to position [3495, 0]
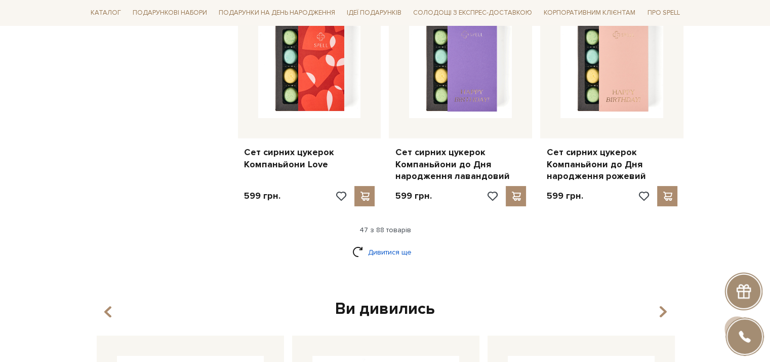
click at [392, 243] on link "Дивитися ще" at bounding box center [386, 252] width 66 height 18
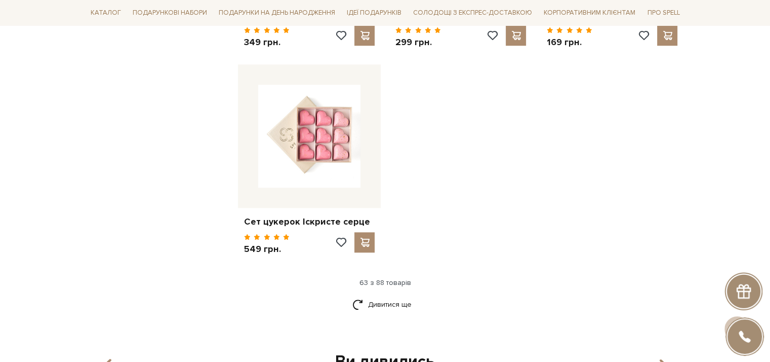
scroll to position [4863, 0]
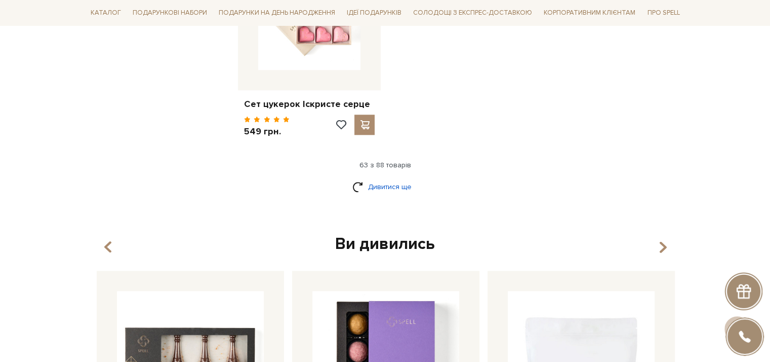
click at [389, 178] on link "Дивитися ще" at bounding box center [386, 187] width 66 height 18
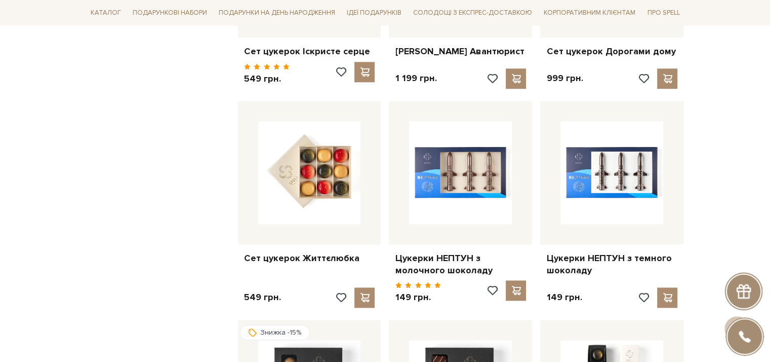
scroll to position [4914, 0]
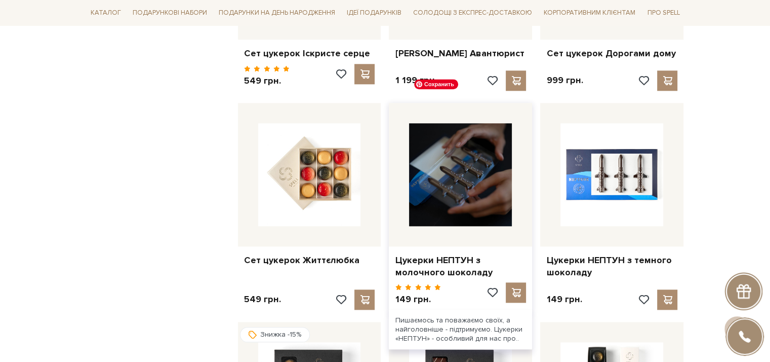
click at [461, 127] on img at bounding box center [460, 174] width 103 height 103
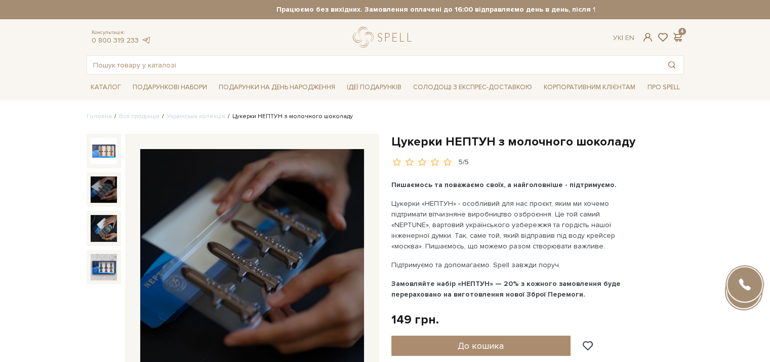
click at [99, 189] on img at bounding box center [104, 189] width 26 height 26
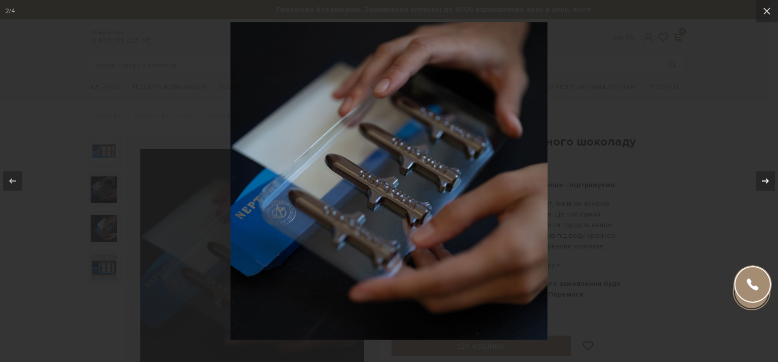
click at [757, 180] on div at bounding box center [765, 180] width 19 height 19
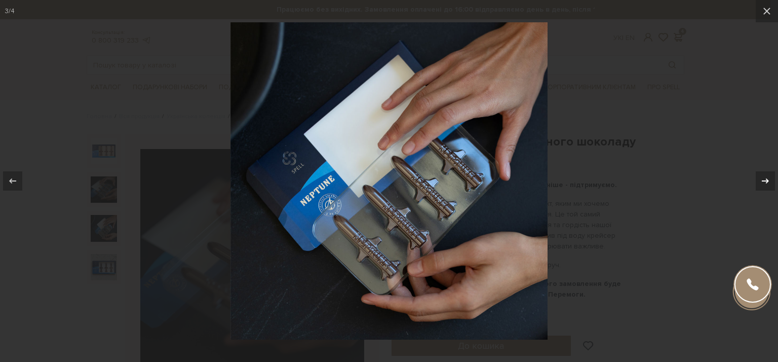
click at [757, 180] on div at bounding box center [765, 180] width 19 height 19
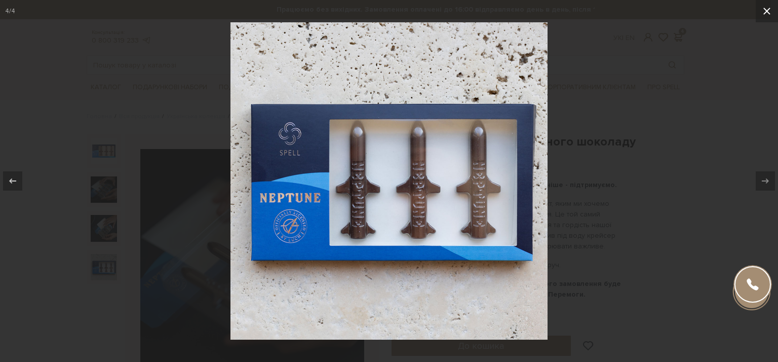
click at [766, 10] on icon at bounding box center [766, 11] width 7 height 7
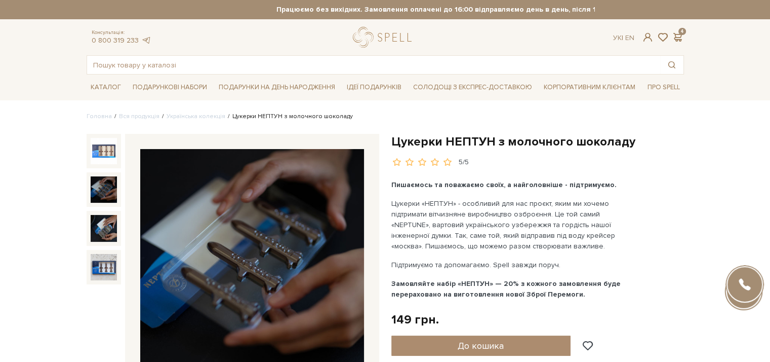
scroll to position [101, 0]
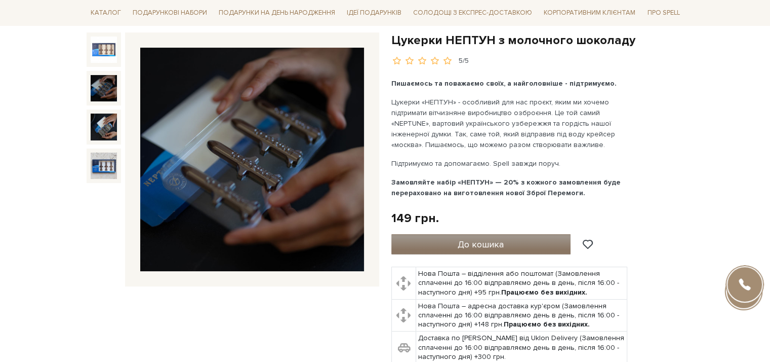
click at [480, 241] on span "До кошика" at bounding box center [481, 244] width 46 height 11
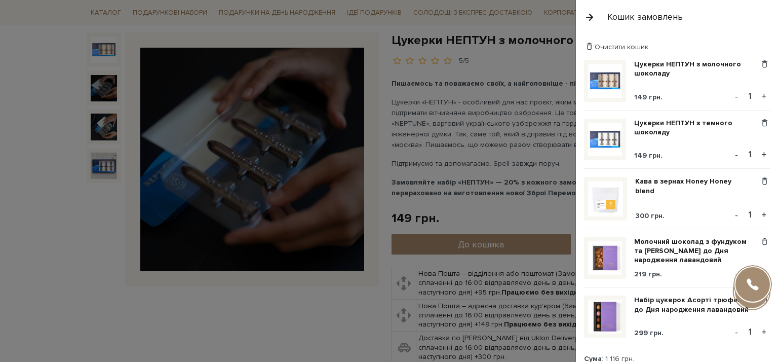
click at [239, 333] on div at bounding box center [389, 181] width 778 height 362
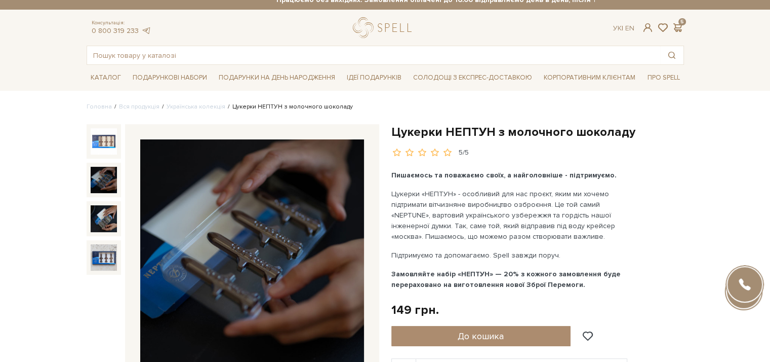
scroll to position [0, 0]
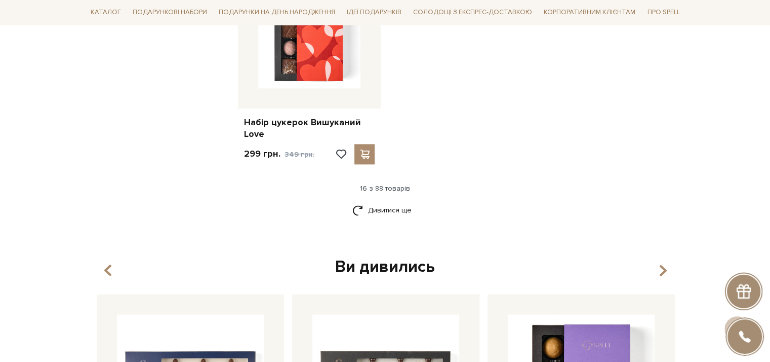
scroll to position [1368, 0]
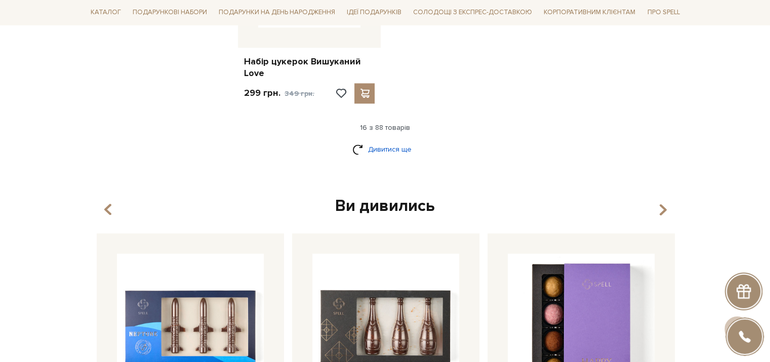
click at [382, 150] on link "Дивитися ще" at bounding box center [386, 149] width 66 height 18
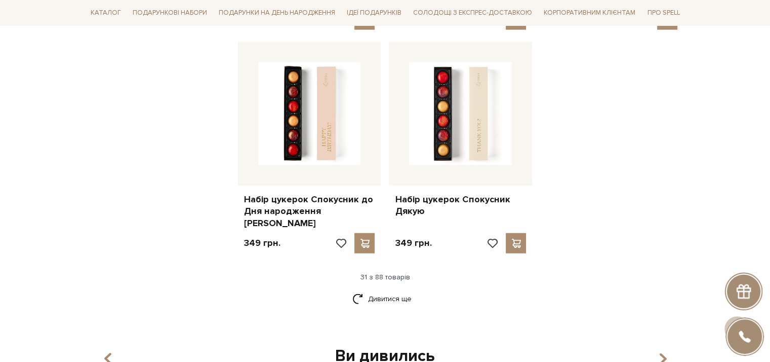
scroll to position [2533, 0]
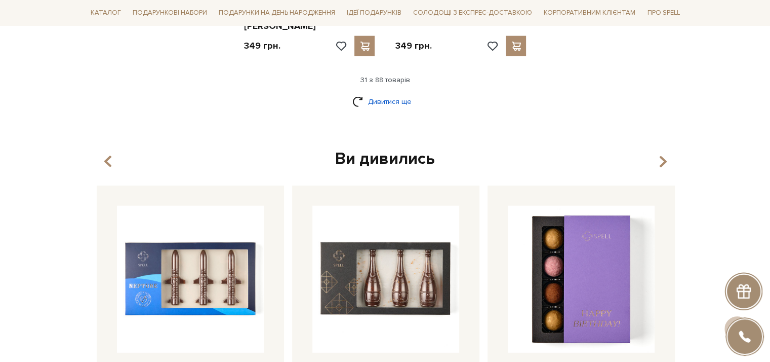
click at [379, 93] on link "Дивитися ще" at bounding box center [386, 102] width 66 height 18
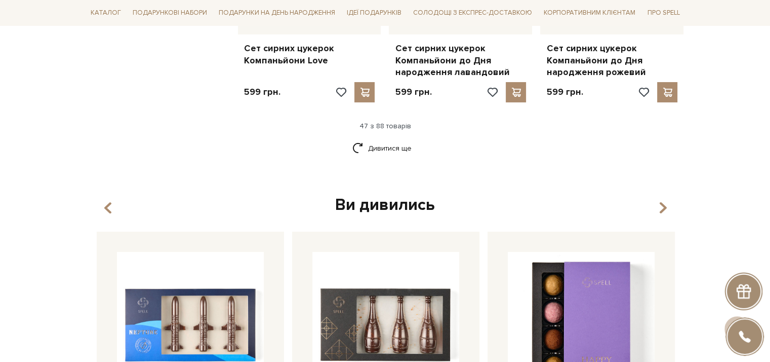
scroll to position [3597, 0]
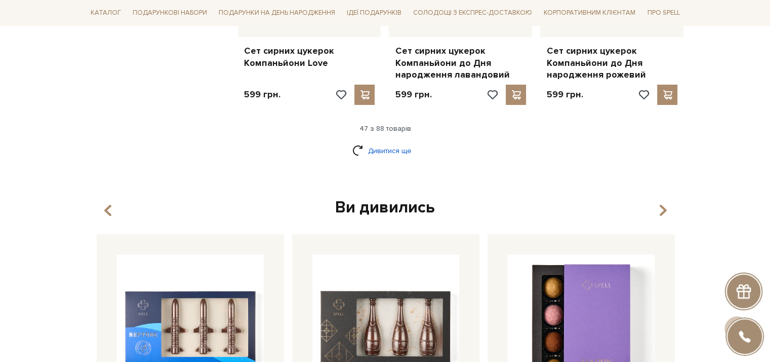
click at [391, 142] on link "Дивитися ще" at bounding box center [386, 151] width 66 height 18
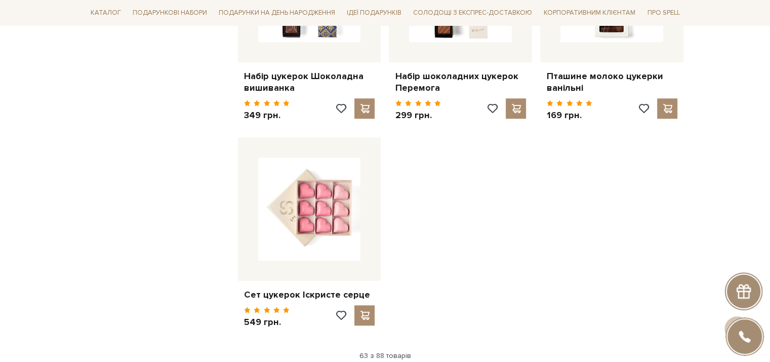
scroll to position [4812, 0]
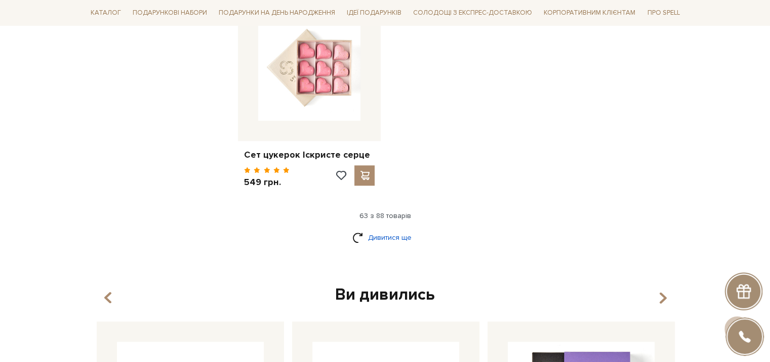
click at [369, 228] on link "Дивитися ще" at bounding box center [386, 237] width 66 height 18
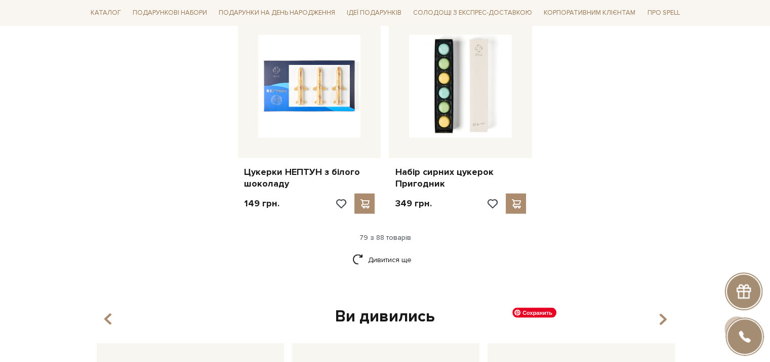
scroll to position [5927, 0]
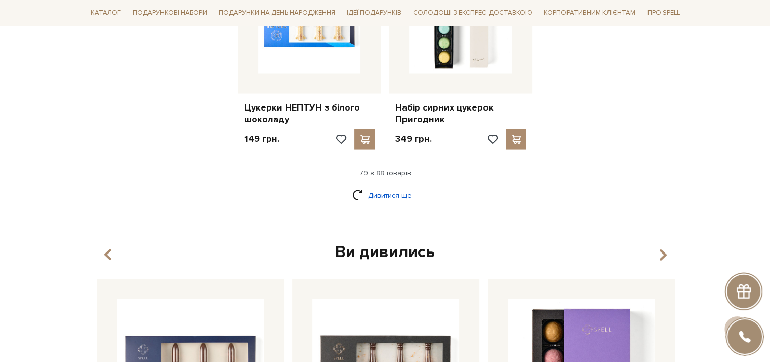
click at [385, 186] on link "Дивитися ще" at bounding box center [386, 195] width 66 height 18
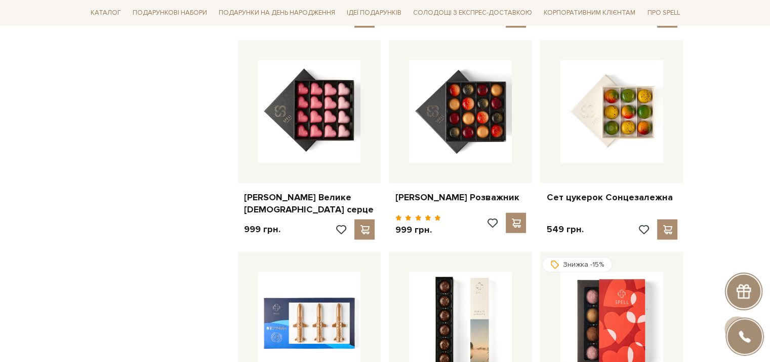
scroll to position [6130, 0]
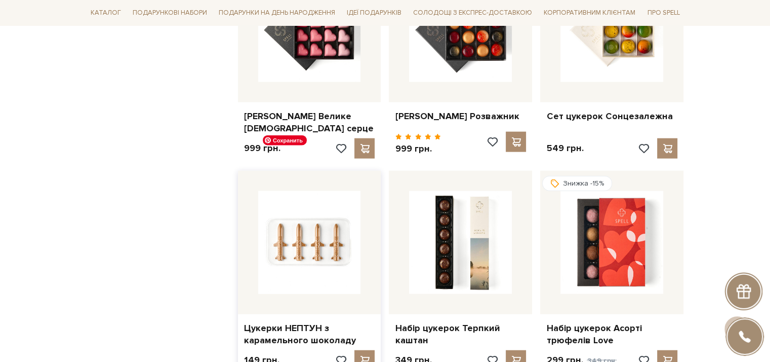
click at [306, 191] on img at bounding box center [309, 242] width 103 height 103
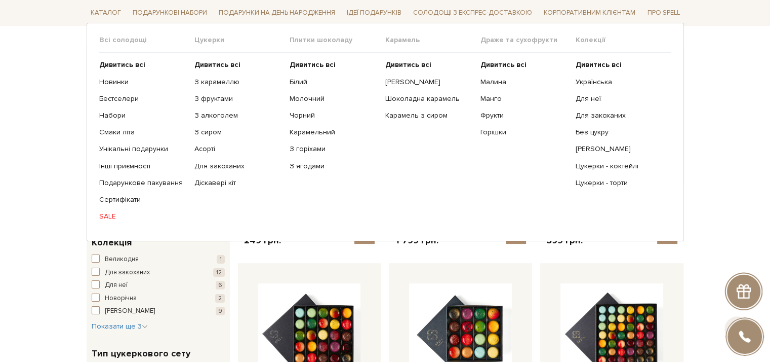
scroll to position [203, 0]
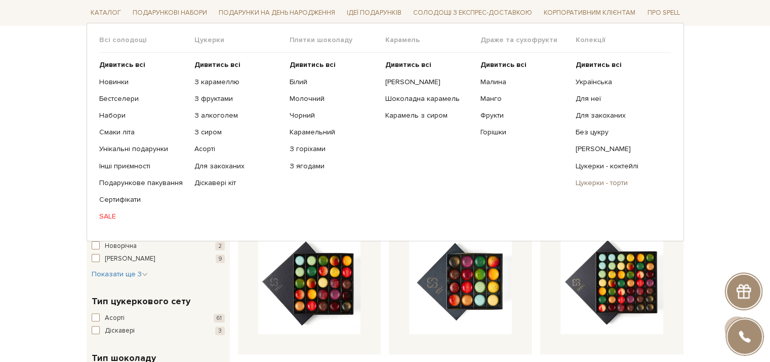
click at [603, 183] on link "Цукерки - торти" at bounding box center [620, 182] width 88 height 9
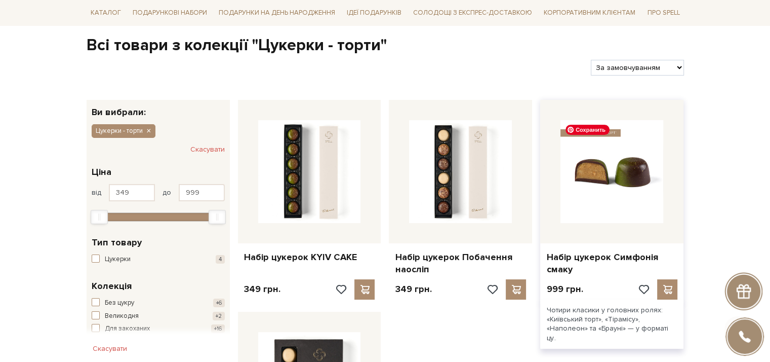
scroll to position [203, 0]
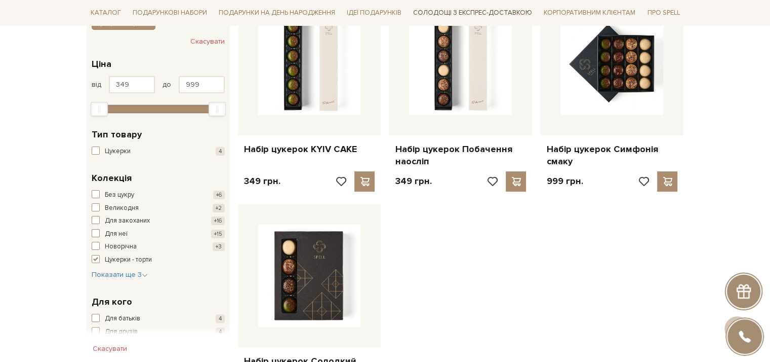
click at [468, 9] on link "Солодощі з експрес-доставкою" at bounding box center [472, 12] width 127 height 17
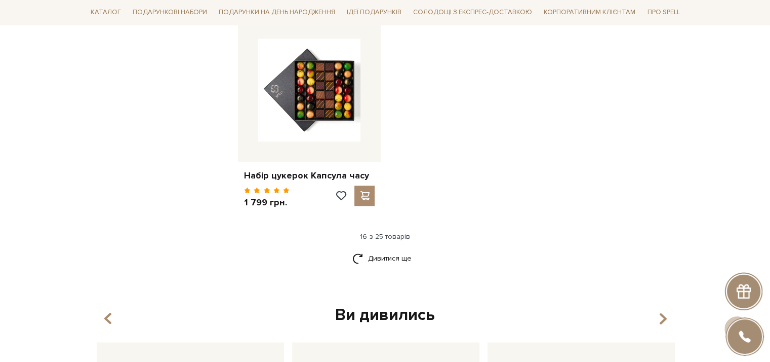
scroll to position [1368, 0]
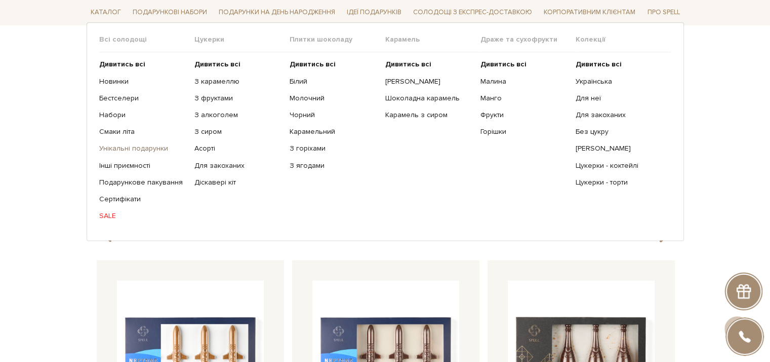
click at [121, 149] on link "Унікальні подарунки" at bounding box center [143, 148] width 88 height 9
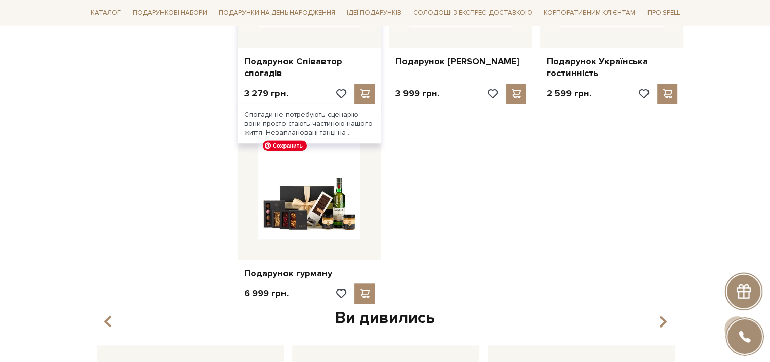
scroll to position [861, 0]
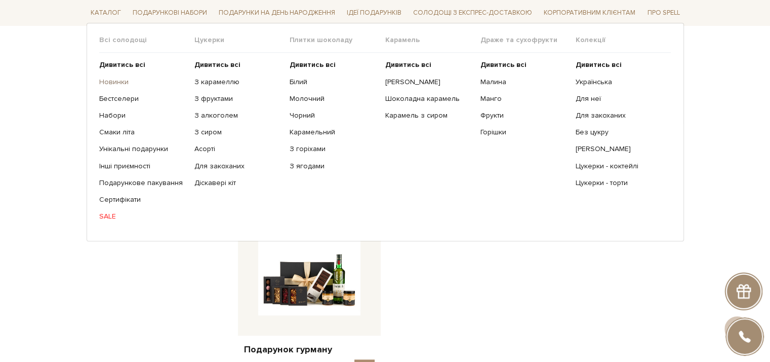
click at [109, 79] on link "Новинки" at bounding box center [143, 81] width 88 height 9
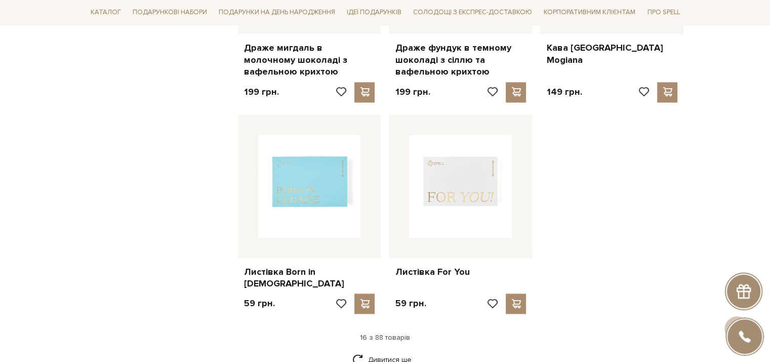
scroll to position [1216, 0]
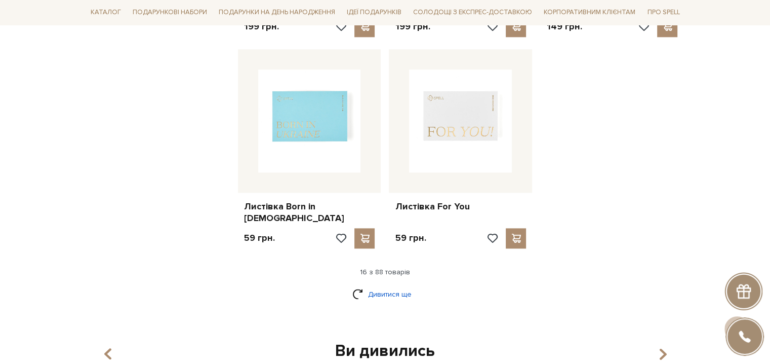
click at [397, 285] on link "Дивитися ще" at bounding box center [386, 294] width 66 height 18
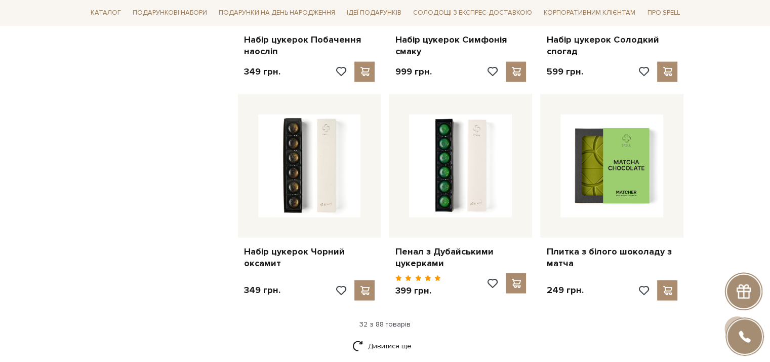
scroll to position [2432, 0]
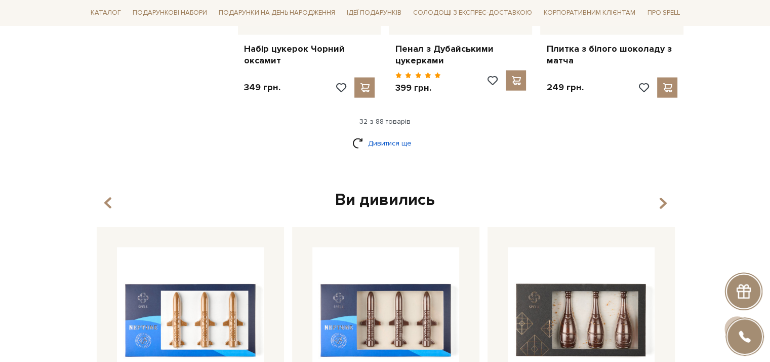
click at [388, 134] on link "Дивитися ще" at bounding box center [386, 143] width 66 height 18
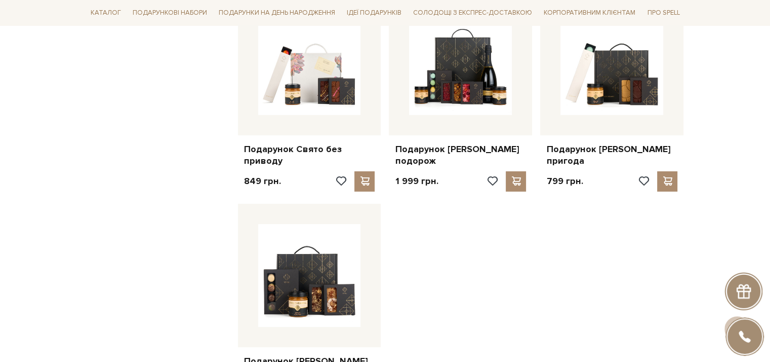
scroll to position [3495, 0]
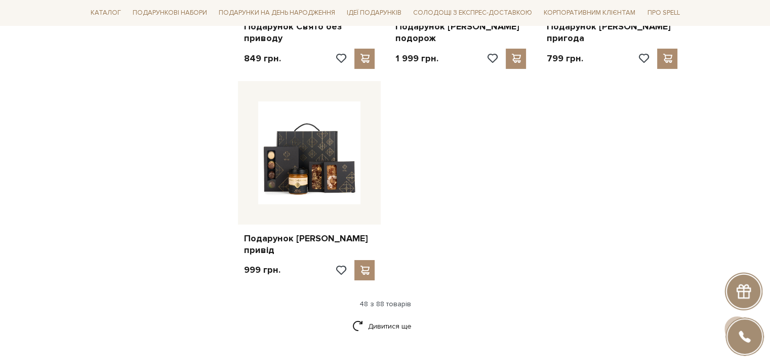
click at [390, 299] on div "48 з 88 товарів" at bounding box center [386, 303] width 606 height 9
click at [379, 317] on link "Дивитися ще" at bounding box center [386, 326] width 66 height 18
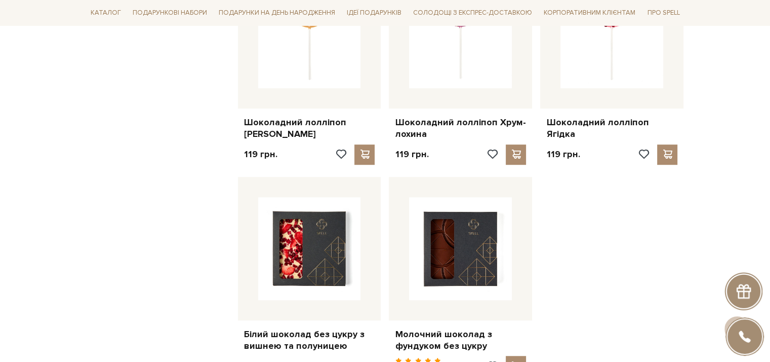
scroll to position [4711, 0]
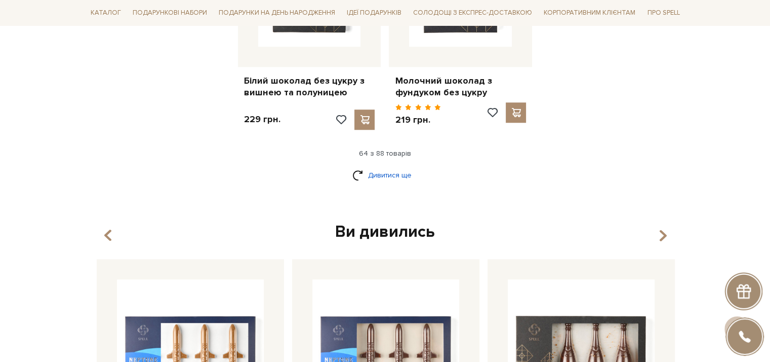
click at [387, 169] on link "Дивитися ще" at bounding box center [386, 175] width 66 height 18
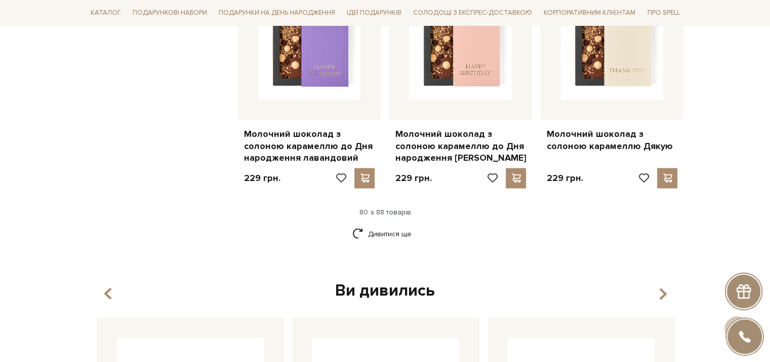
scroll to position [5927, 0]
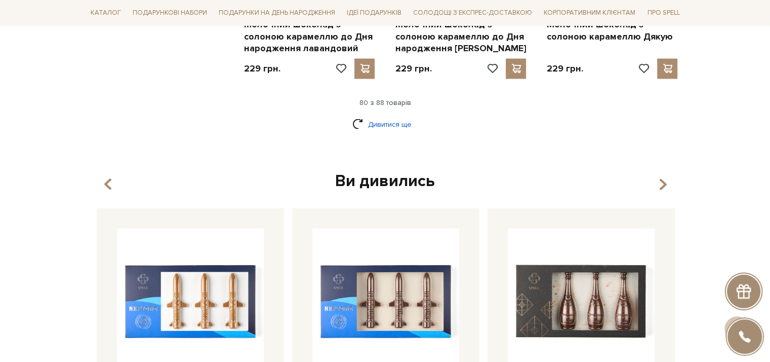
click at [368, 115] on link "Дивитися ще" at bounding box center [386, 124] width 66 height 18
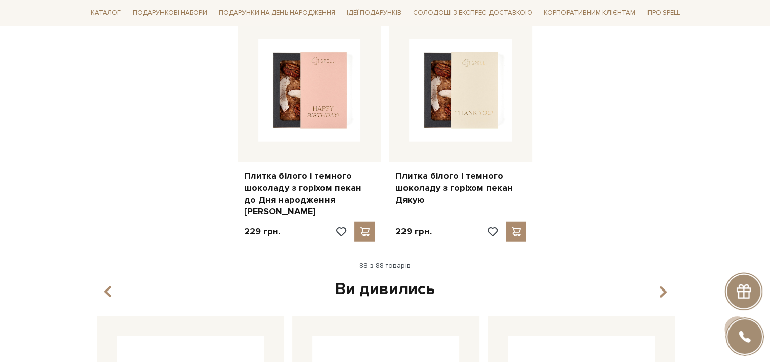
scroll to position [6585, 0]
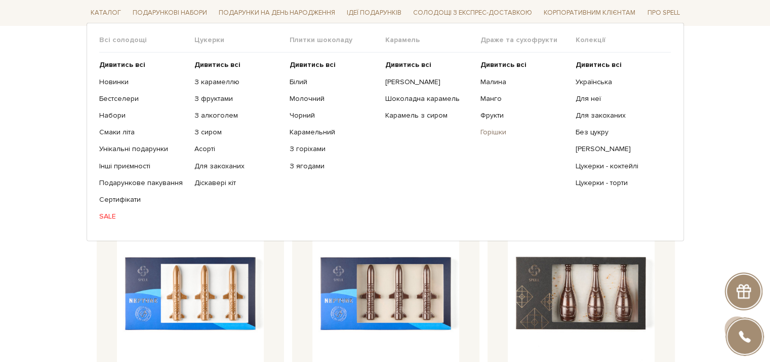
click at [488, 131] on link "Горішки" at bounding box center [525, 132] width 88 height 9
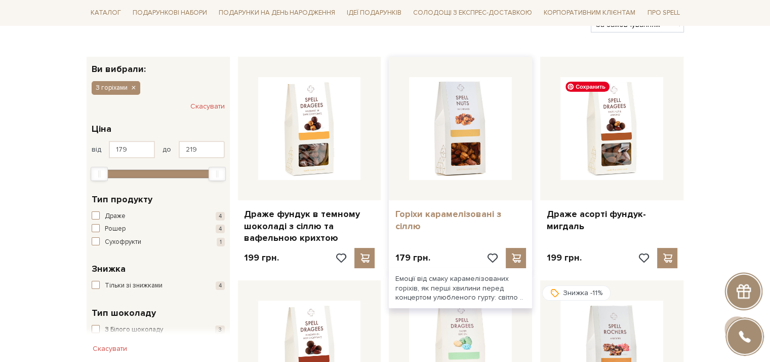
scroll to position [152, 0]
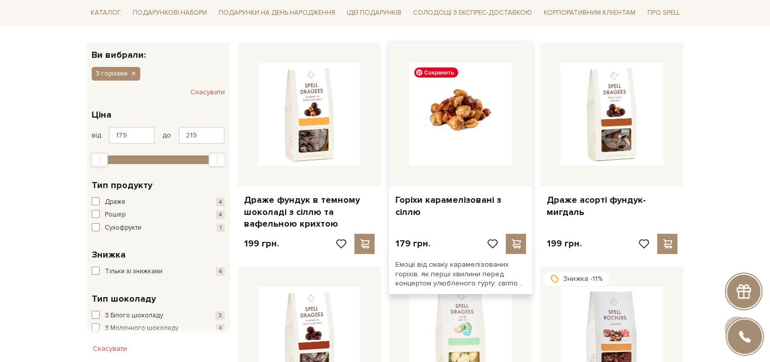
click at [470, 143] on img at bounding box center [460, 114] width 103 height 103
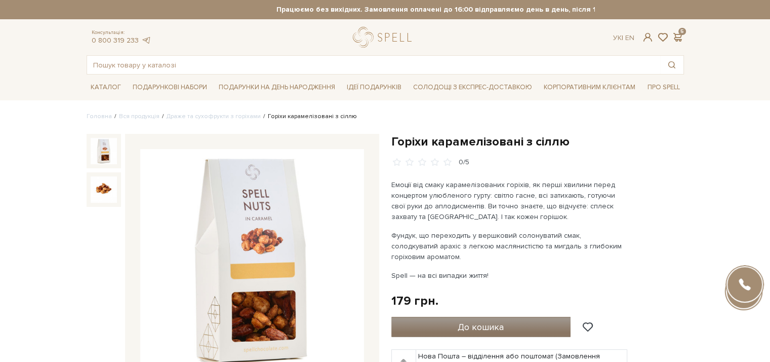
click at [430, 324] on button "До кошика" at bounding box center [482, 327] width 180 height 20
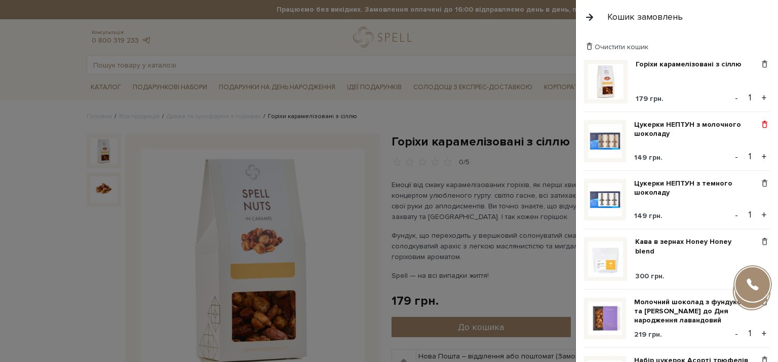
click at [760, 123] on span at bounding box center [764, 124] width 11 height 9
click at [704, 137] on link "Видалити" at bounding box center [729, 140] width 80 height 13
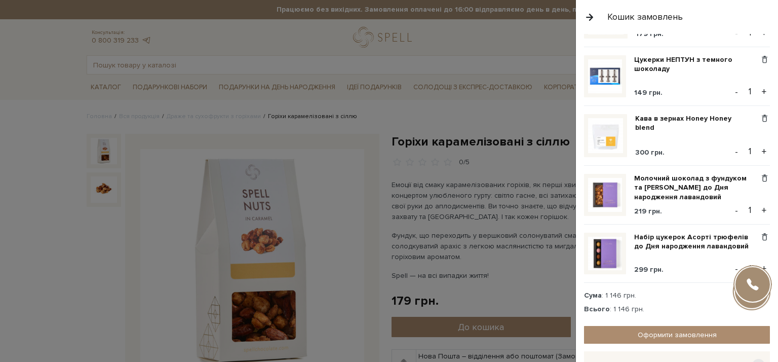
scroll to position [126, 0]
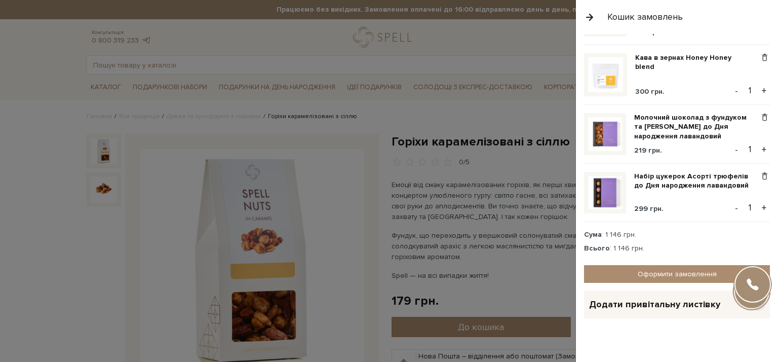
click at [695, 301] on span "Додати привітальну листівку" at bounding box center [654, 304] width 131 height 12
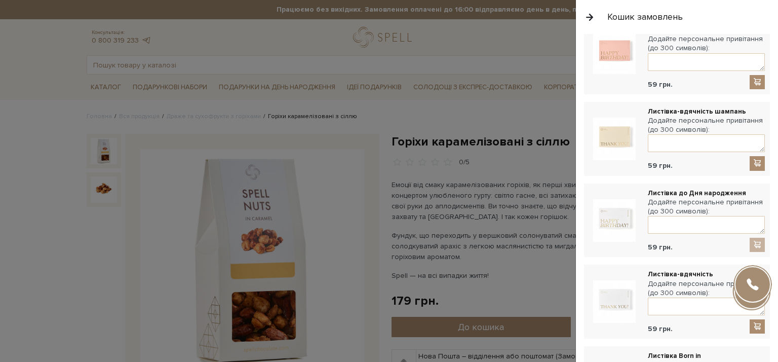
scroll to position [278, 0]
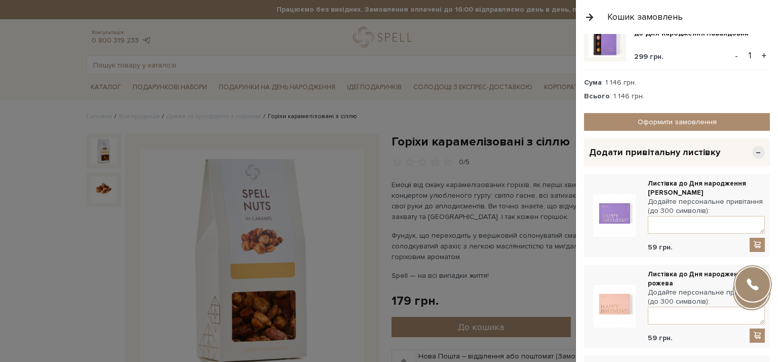
click at [759, 139] on div "Додати привітальну листівку −" at bounding box center [677, 152] width 186 height 28
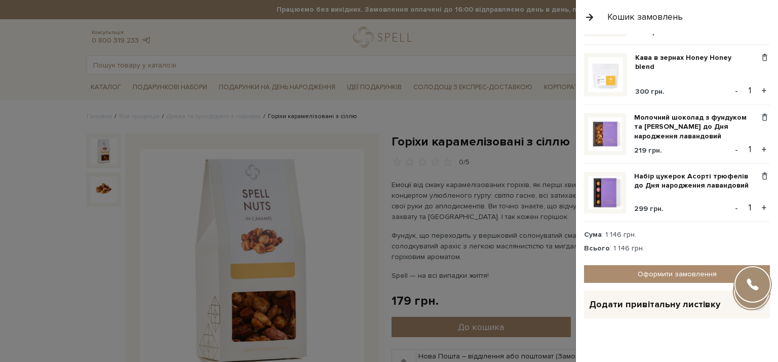
scroll to position [126, 0]
click at [665, 271] on link "Оформити замовлення" at bounding box center [677, 274] width 186 height 18
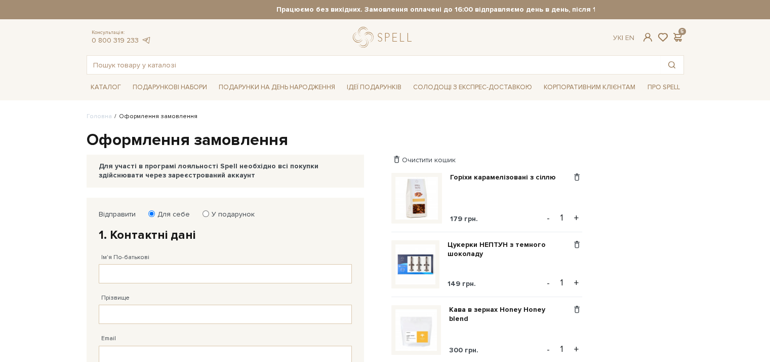
click at [205, 215] on input "У подарунок" at bounding box center [206, 213] width 7 height 7
radio input "true"
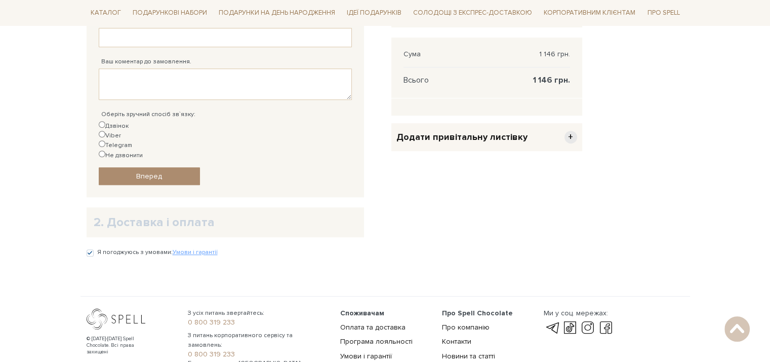
scroll to position [507, 0]
click at [105, 150] on input "Не дзвонити" at bounding box center [102, 153] width 7 height 7
radio input "true"
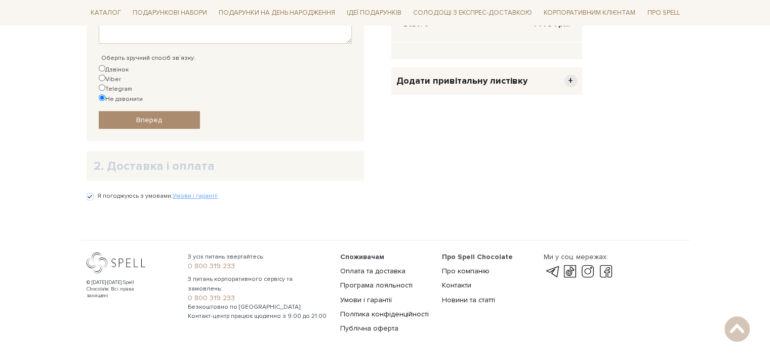
scroll to position [567, 0]
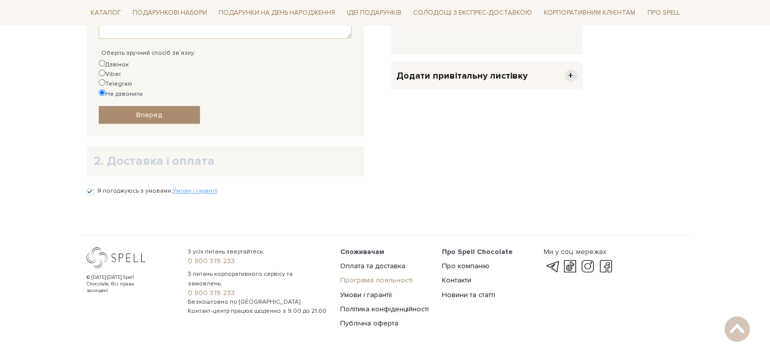
click at [397, 276] on link "Програма лояльності" at bounding box center [376, 280] width 72 height 9
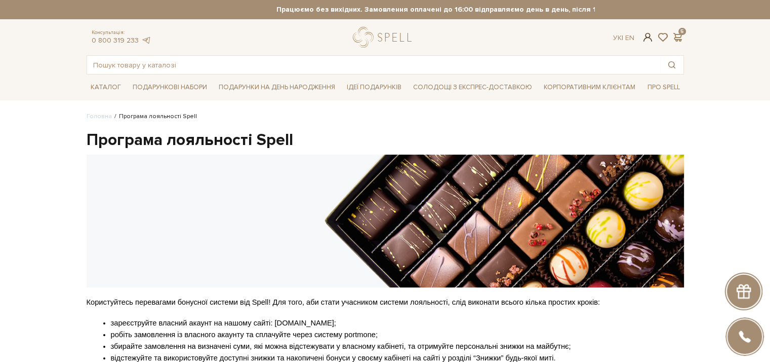
click at [648, 35] on span at bounding box center [648, 37] width 12 height 11
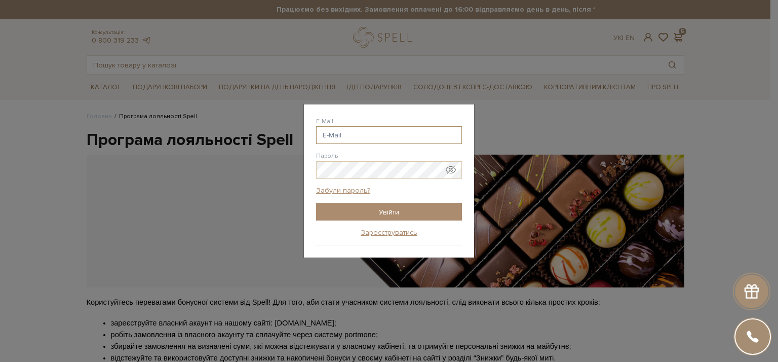
click at [365, 139] on input "E-Mail" at bounding box center [389, 135] width 146 height 18
type input "щ"
type input "olga_0306@ukr.net"
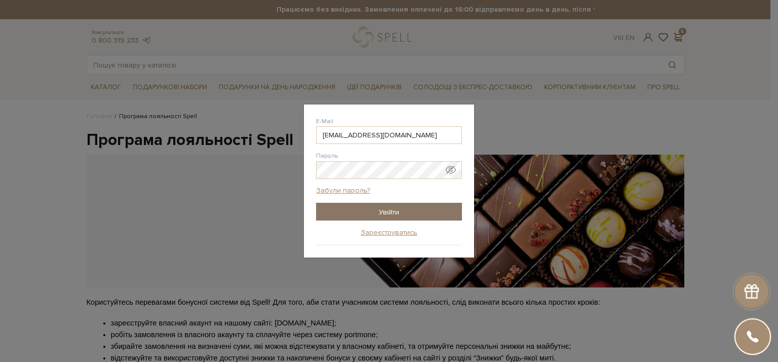
click at [369, 204] on input "Увійти" at bounding box center [389, 212] width 146 height 18
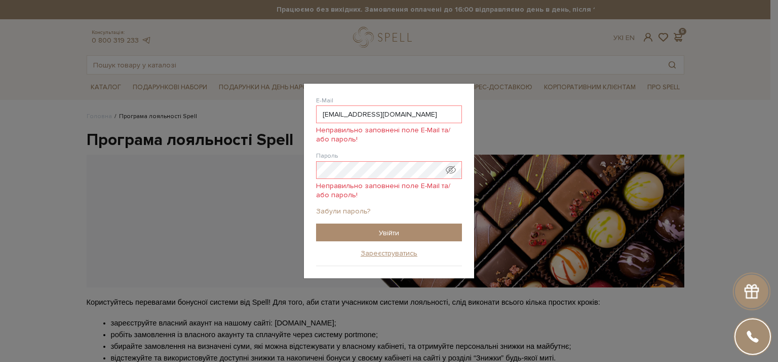
click at [355, 209] on link "Забули пароль?" at bounding box center [343, 211] width 54 height 9
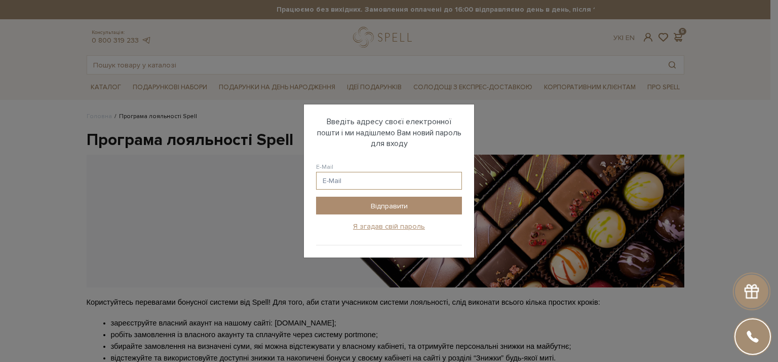
click at [373, 183] on input "E-Mail" at bounding box center [389, 181] width 146 height 18
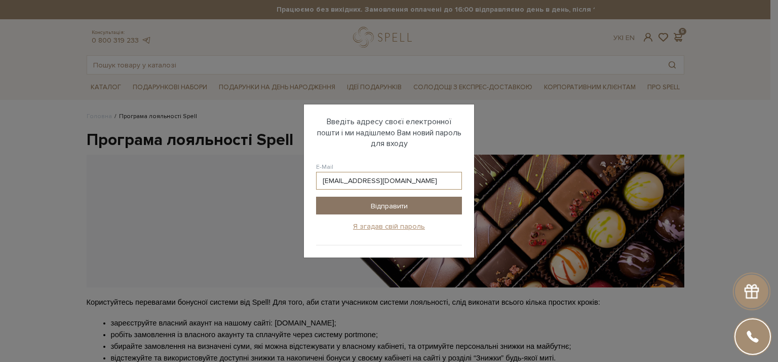
type input "[EMAIL_ADDRESS][DOMAIN_NAME]"
click at [392, 203] on input "Відправити" at bounding box center [389, 206] width 146 height 18
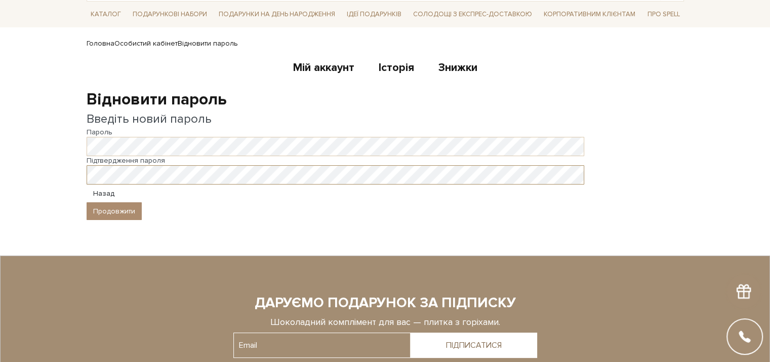
scroll to position [101, 0]
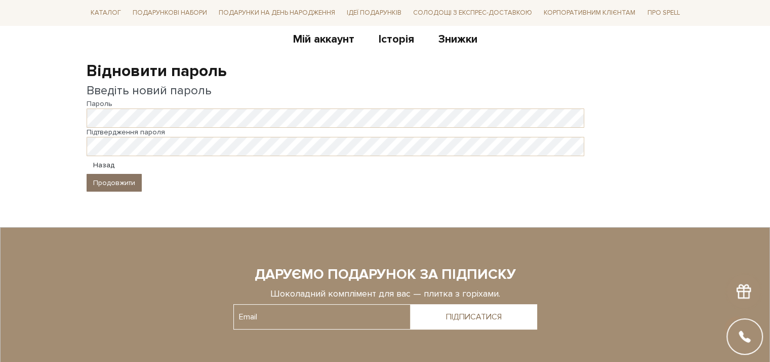
click at [117, 182] on button "Продовжити" at bounding box center [114, 183] width 55 height 18
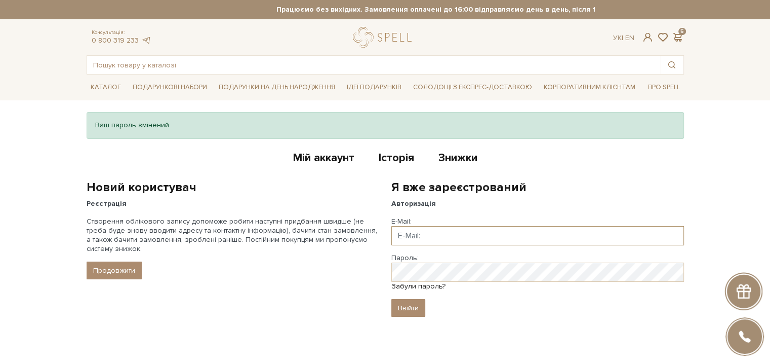
click at [438, 238] on input "Email" at bounding box center [538, 235] width 293 height 19
type input "[EMAIL_ADDRESS][DOMAIN_NAME]"
click at [411, 304] on input "Ввійти" at bounding box center [409, 308] width 34 height 18
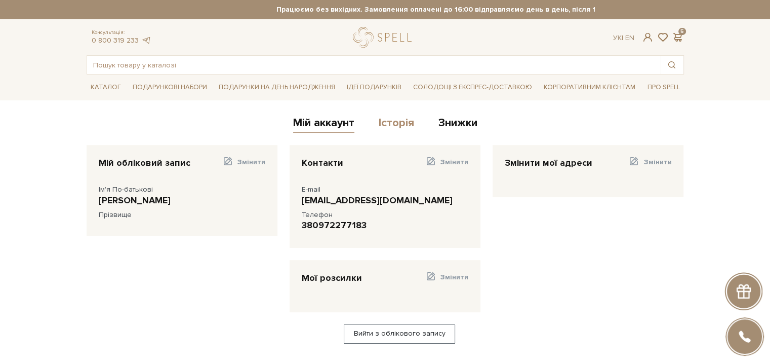
click at [395, 121] on link "Історія" at bounding box center [396, 124] width 35 height 17
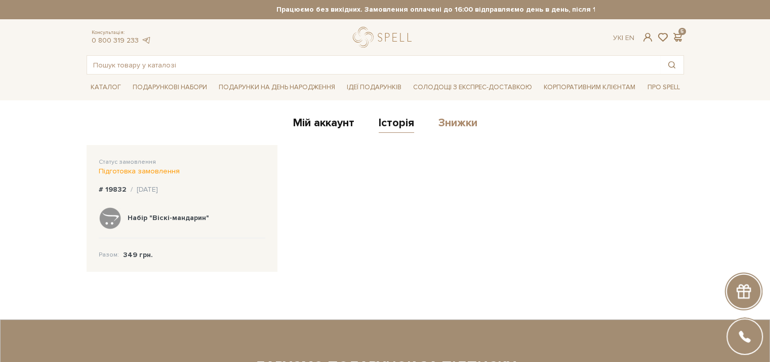
click at [461, 125] on link "Знижки" at bounding box center [458, 124] width 39 height 17
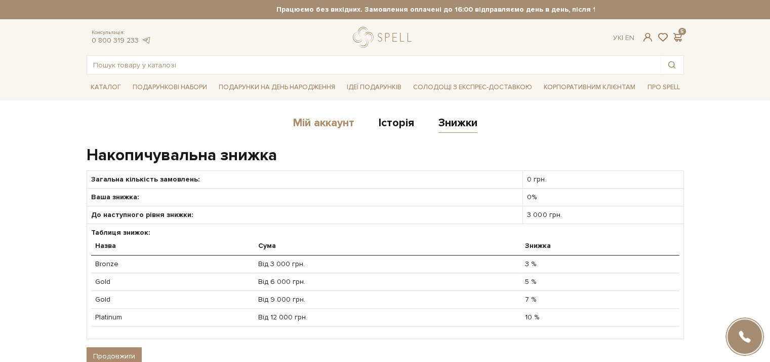
click at [317, 125] on link "Мій аккаунт" at bounding box center [323, 124] width 61 height 17
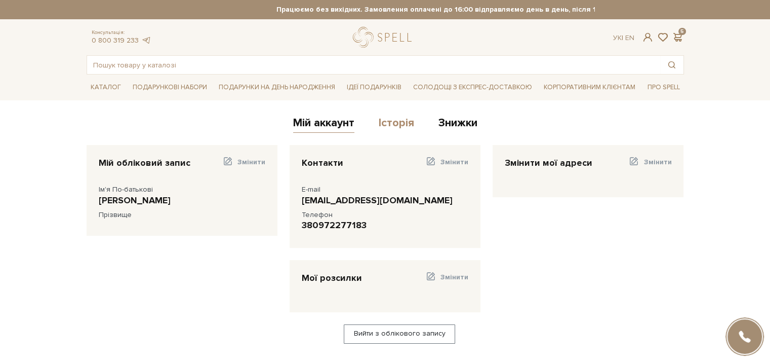
click at [411, 117] on link "Історія" at bounding box center [396, 124] width 35 height 17
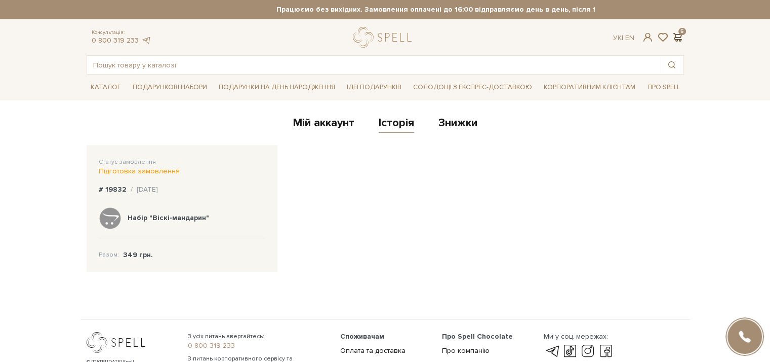
click at [678, 36] on span at bounding box center [678, 37] width 12 height 11
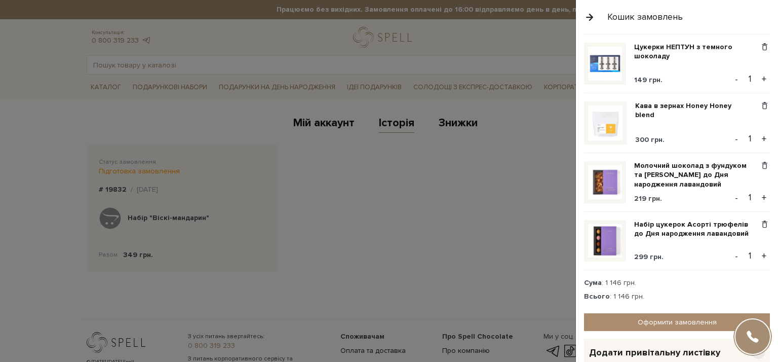
scroll to position [126, 0]
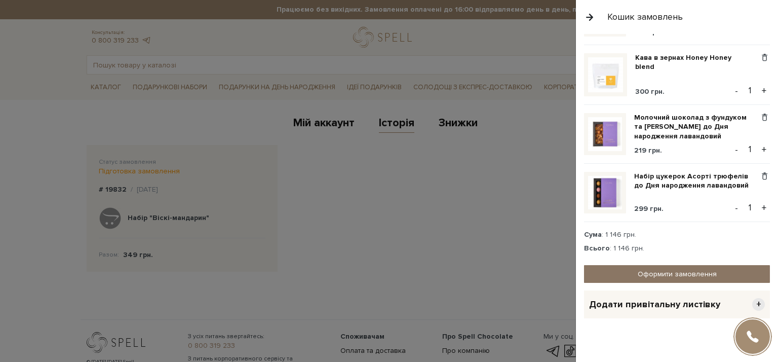
click at [637, 267] on link "Оформити замовлення" at bounding box center [677, 274] width 186 height 18
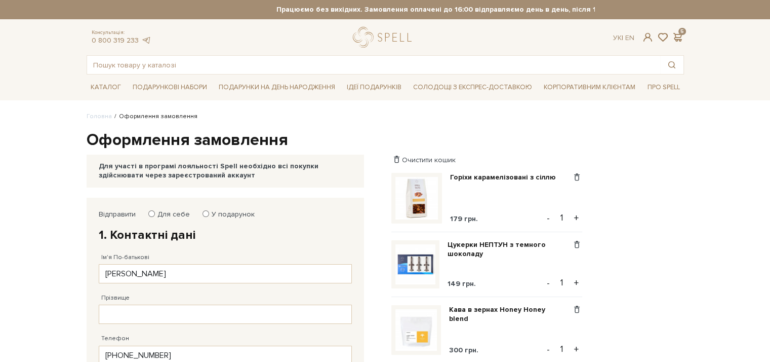
click at [229, 210] on label "У подарунок" at bounding box center [230, 214] width 50 height 9
click at [209, 210] on input "У подарунок" at bounding box center [206, 213] width 7 height 7
radio input "true"
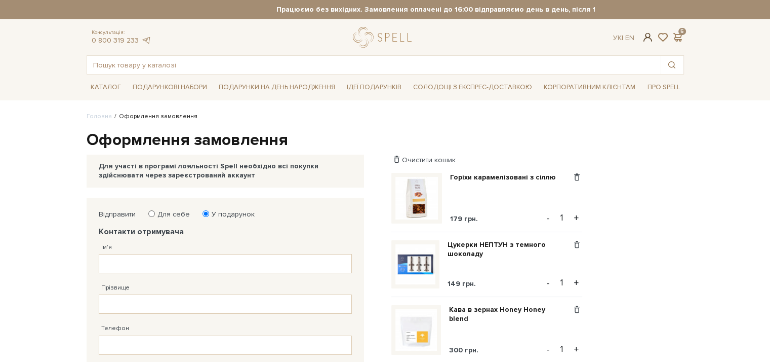
click at [650, 34] on span at bounding box center [648, 37] width 12 height 11
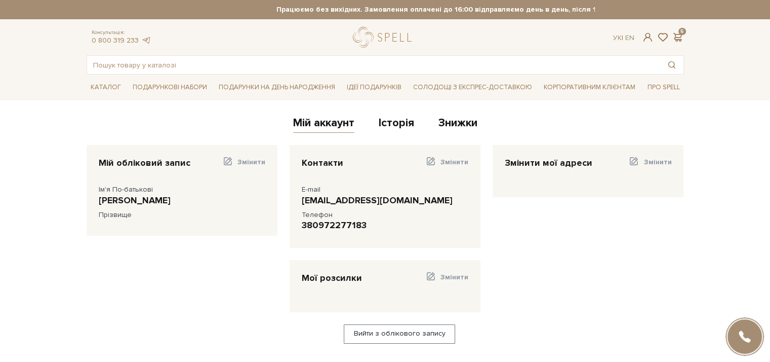
click at [402, 341] on link "Вийти з облікового запису" at bounding box center [399, 333] width 111 height 19
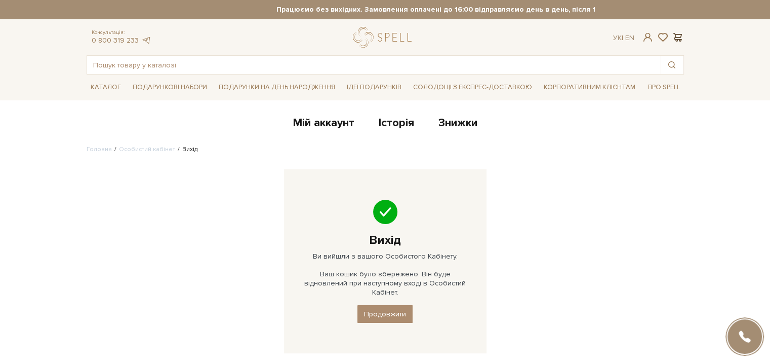
click at [676, 37] on span at bounding box center [678, 37] width 12 height 11
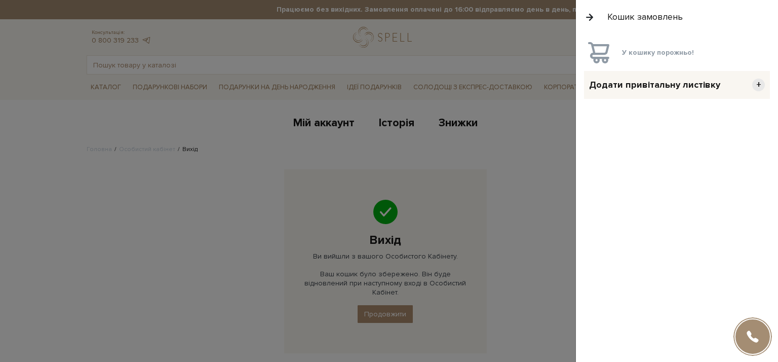
click at [591, 13] on button "button" at bounding box center [589, 17] width 11 height 18
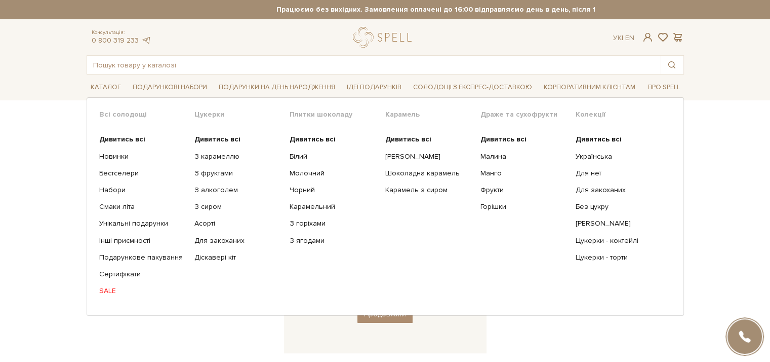
click at [205, 116] on span "Цукерки" at bounding box center [242, 114] width 95 height 9
click at [208, 136] on b "Дивитись всі" at bounding box center [218, 139] width 46 height 9
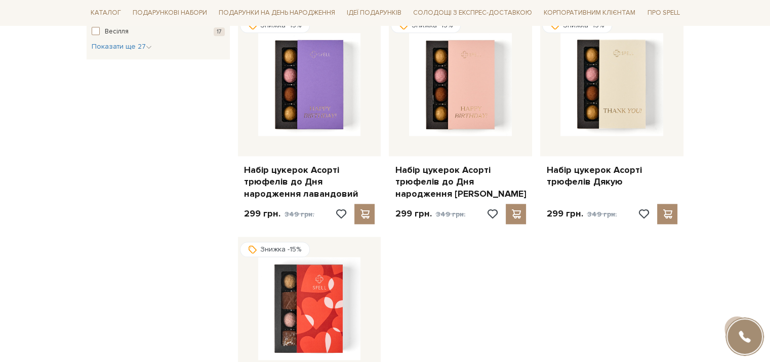
scroll to position [1114, 0]
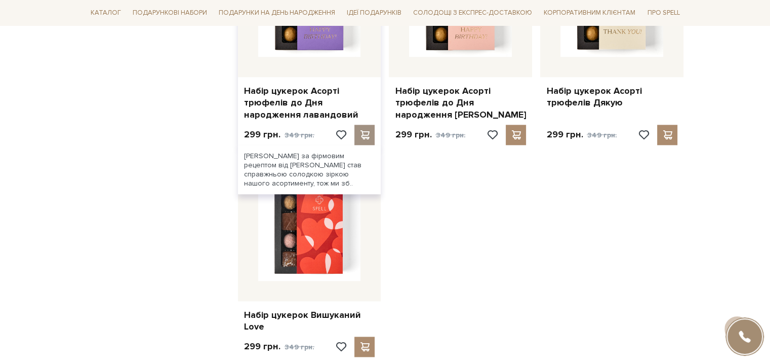
click at [366, 130] on span at bounding box center [365, 134] width 13 height 9
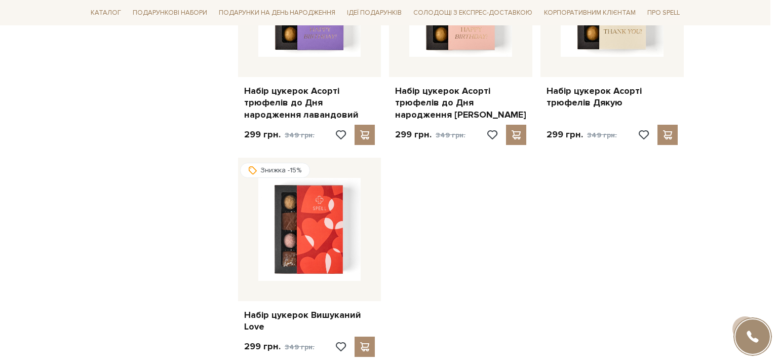
click at [118, 170] on div at bounding box center [389, 181] width 778 height 362
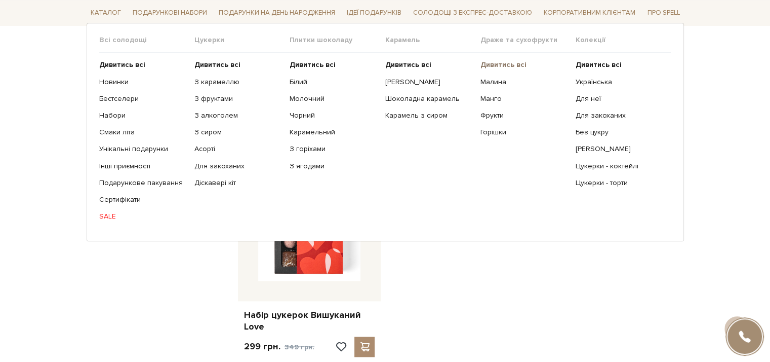
click at [494, 63] on b "Дивитись всі" at bounding box center [504, 64] width 46 height 9
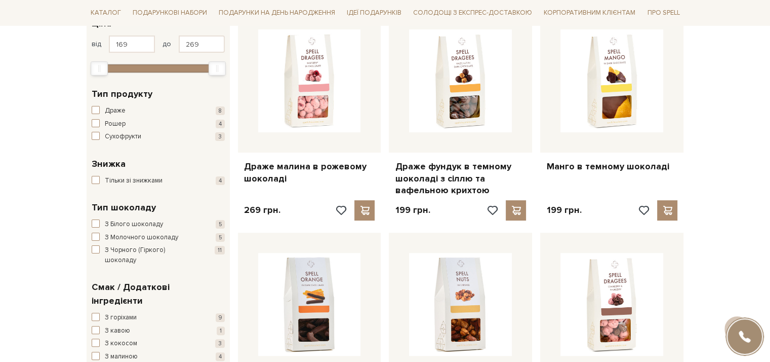
scroll to position [355, 0]
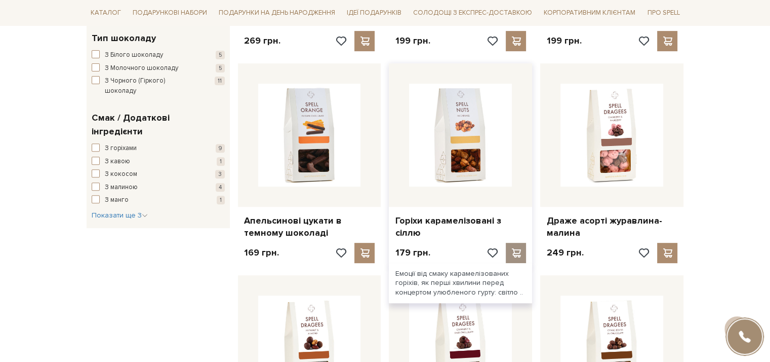
click at [521, 251] on span at bounding box center [516, 252] width 13 height 9
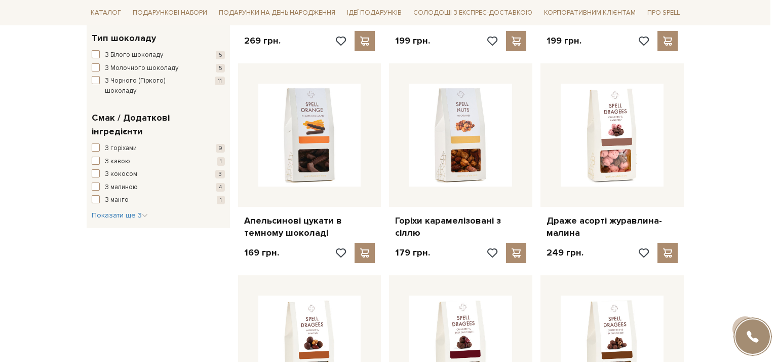
click at [34, 70] on div at bounding box center [389, 181] width 778 height 362
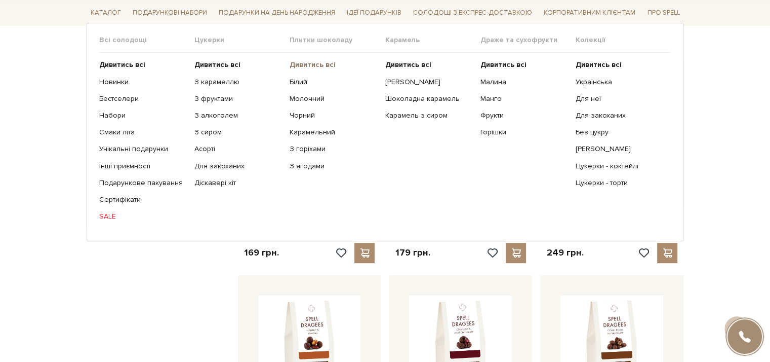
click at [320, 62] on b "Дивитись всі" at bounding box center [313, 64] width 46 height 9
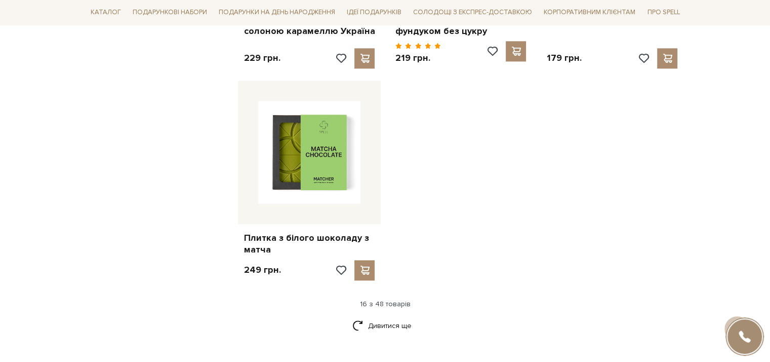
scroll to position [1368, 0]
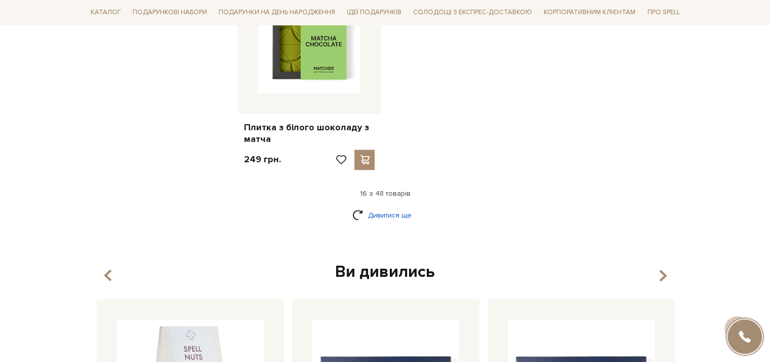
click at [383, 206] on link "Дивитися ще" at bounding box center [386, 215] width 66 height 18
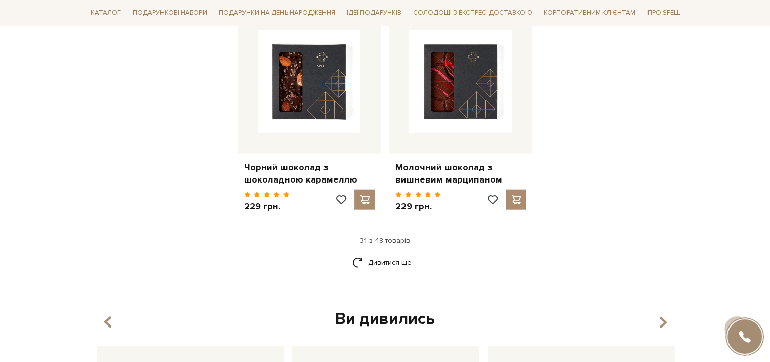
scroll to position [2432, 0]
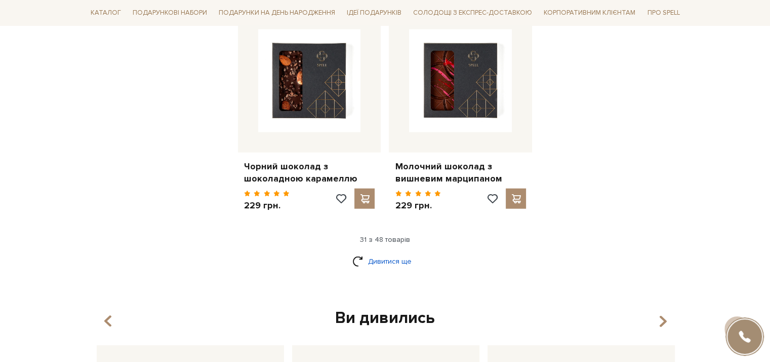
click at [397, 252] on link "Дивитися ще" at bounding box center [386, 261] width 66 height 18
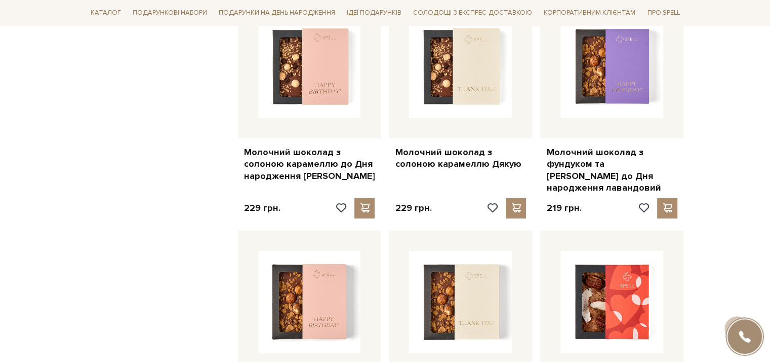
scroll to position [3141, 0]
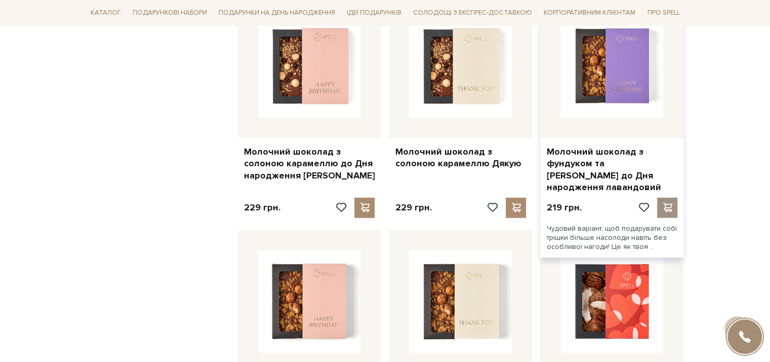
click at [670, 203] on span at bounding box center [668, 207] width 13 height 9
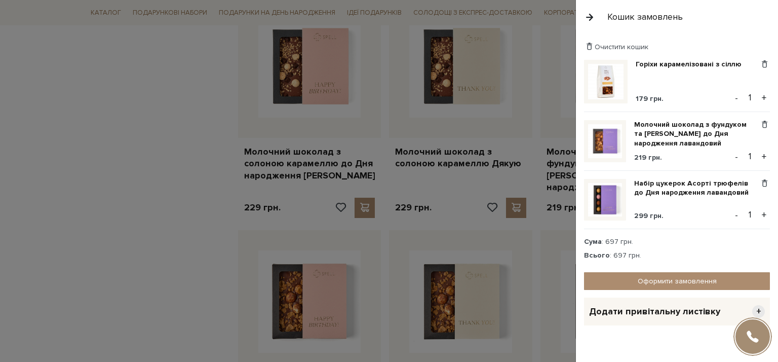
click at [35, 121] on div at bounding box center [389, 181] width 778 height 362
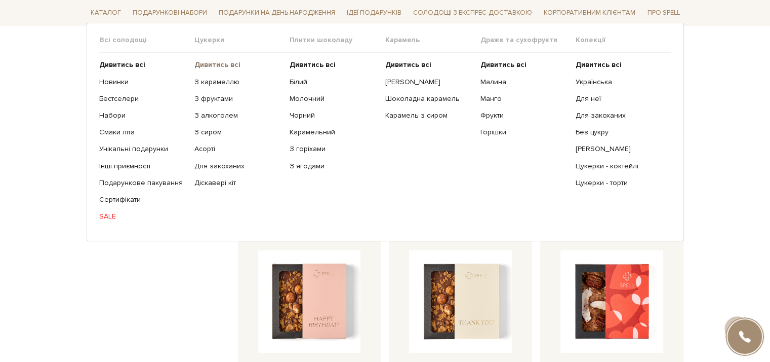
click at [203, 66] on b "Дивитись всі" at bounding box center [218, 64] width 46 height 9
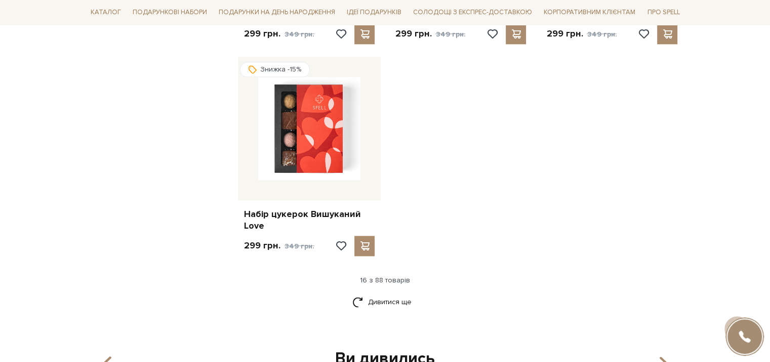
scroll to position [1216, 0]
click at [377, 302] on link "Дивитися ще" at bounding box center [386, 301] width 66 height 18
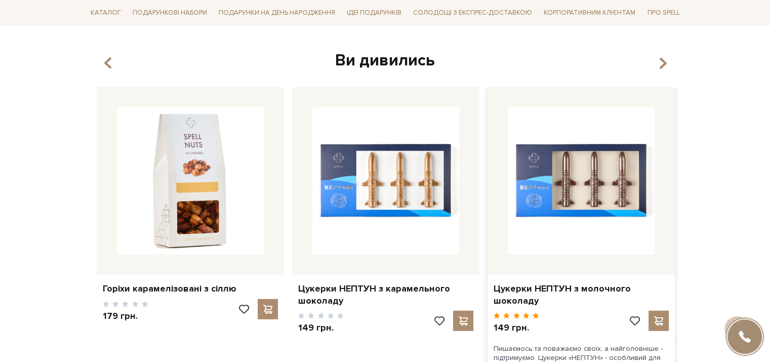
scroll to position [2584, 0]
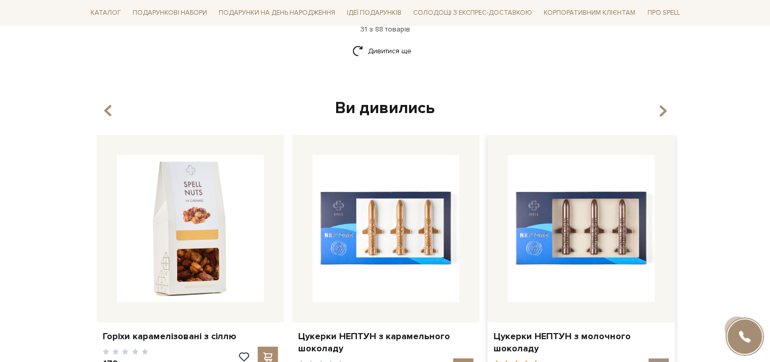
click at [661, 358] on div at bounding box center [659, 368] width 20 height 20
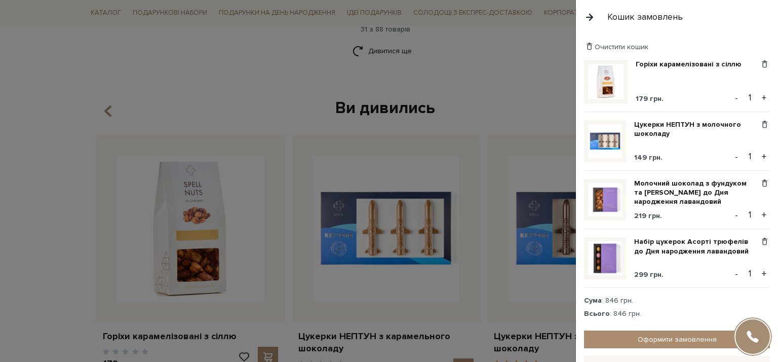
click at [520, 81] on div at bounding box center [389, 181] width 778 height 362
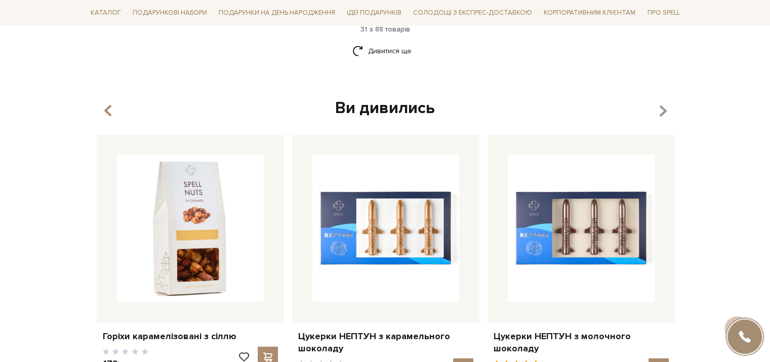
click at [661, 103] on icon "button" at bounding box center [663, 111] width 9 height 17
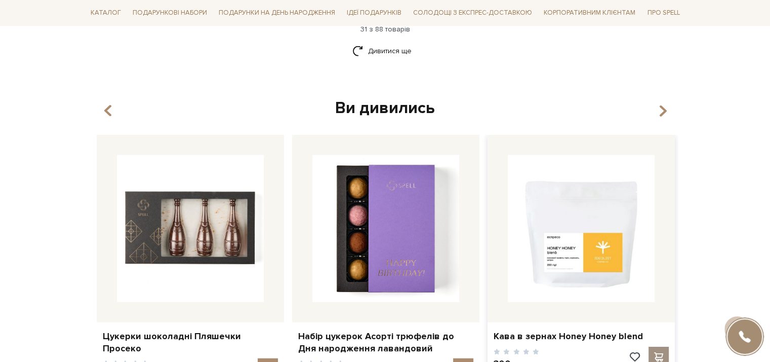
click at [663, 352] on span at bounding box center [658, 356] width 13 height 9
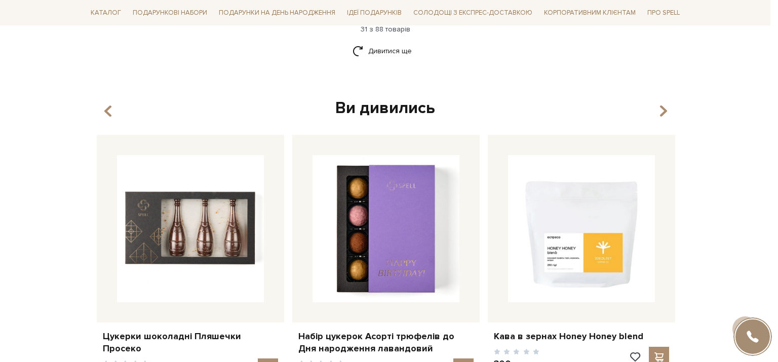
click at [474, 65] on div at bounding box center [389, 181] width 778 height 362
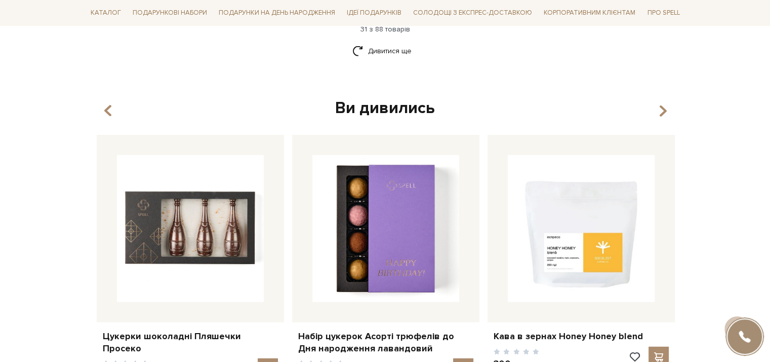
click at [657, 103] on button "button" at bounding box center [662, 111] width 10 height 17
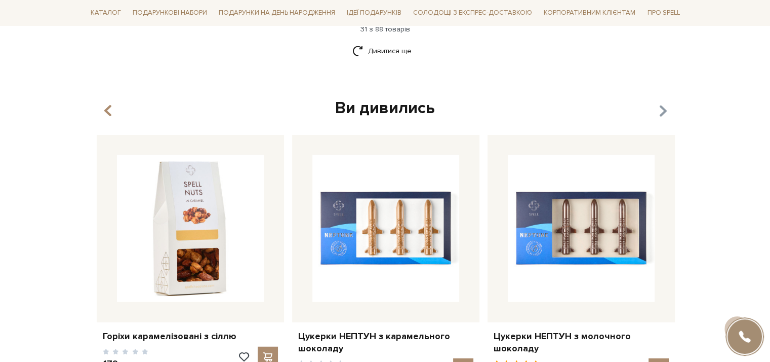
click at [661, 103] on icon "button" at bounding box center [663, 111] width 9 height 17
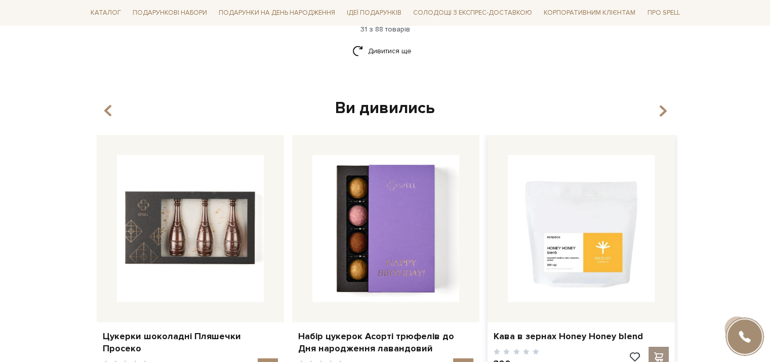
click at [661, 352] on span at bounding box center [658, 356] width 13 height 9
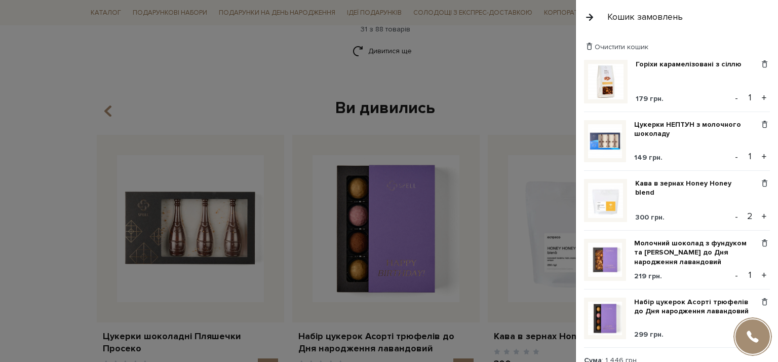
click at [731, 214] on button "-" at bounding box center [736, 216] width 10 height 15
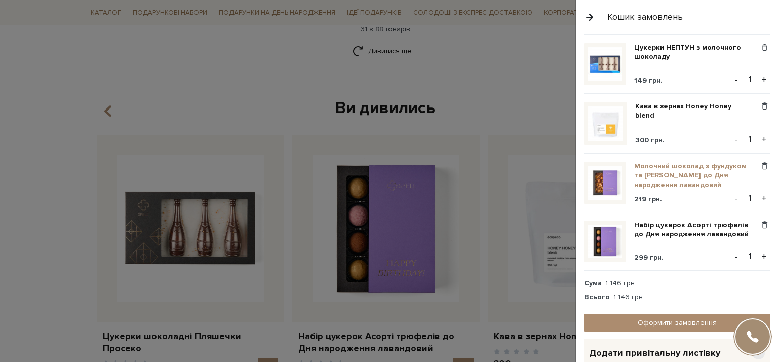
scroll to position [24, 0]
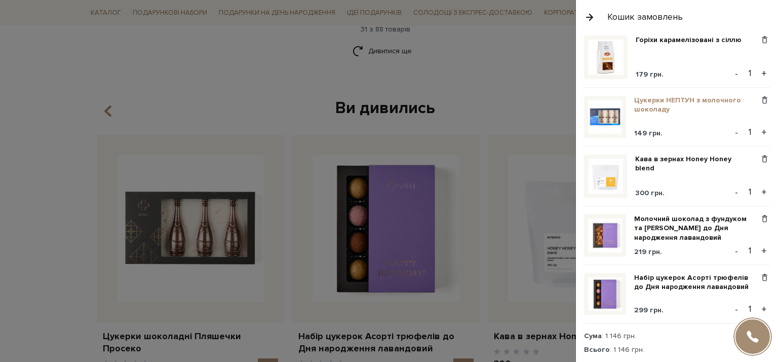
click at [643, 101] on link "Цукерки НЕПТУН з молочного шоколаду" at bounding box center [696, 105] width 125 height 18
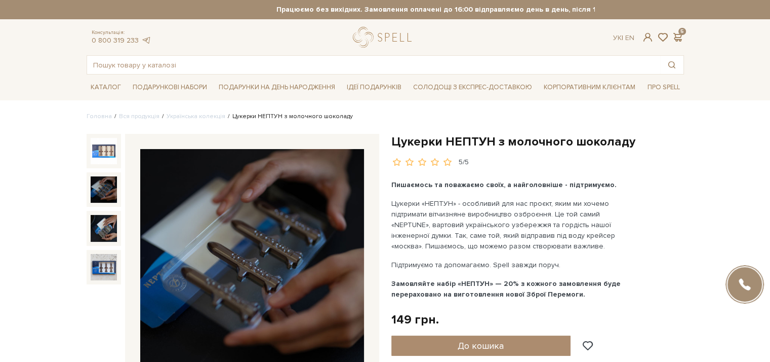
click at [103, 181] on img at bounding box center [104, 189] width 26 height 26
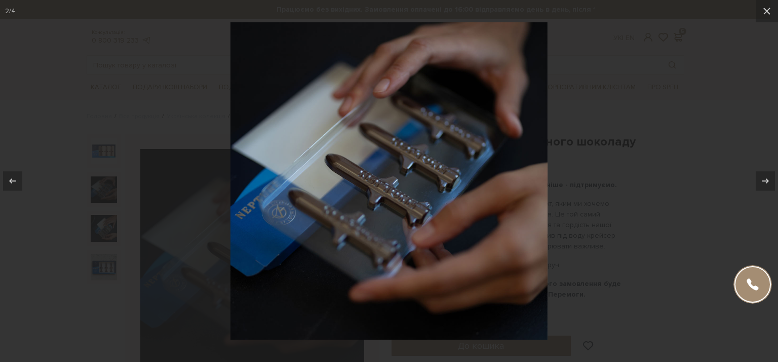
click at [106, 226] on div at bounding box center [389, 181] width 778 height 362
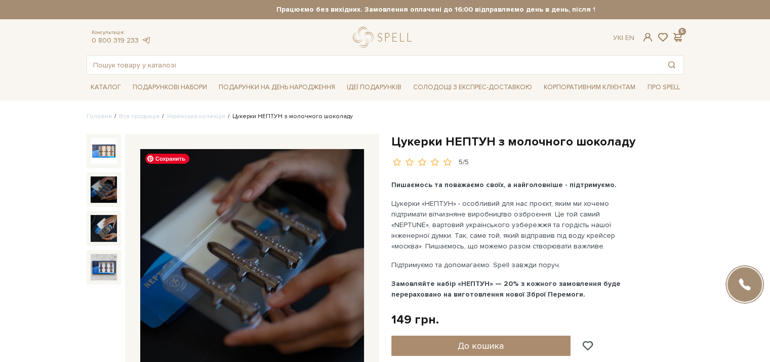
click at [229, 255] on img at bounding box center [252, 261] width 224 height 224
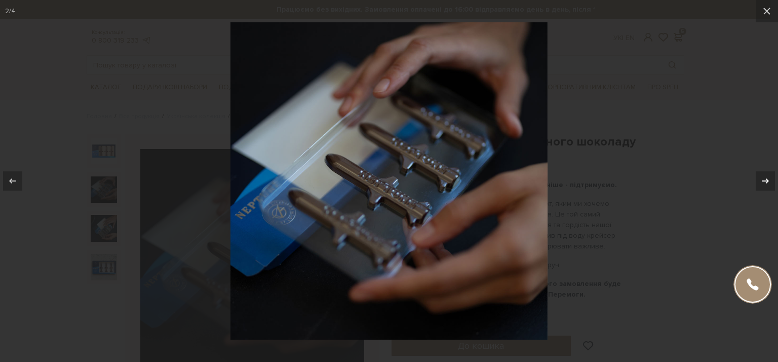
click at [770, 177] on div at bounding box center [765, 180] width 19 height 19
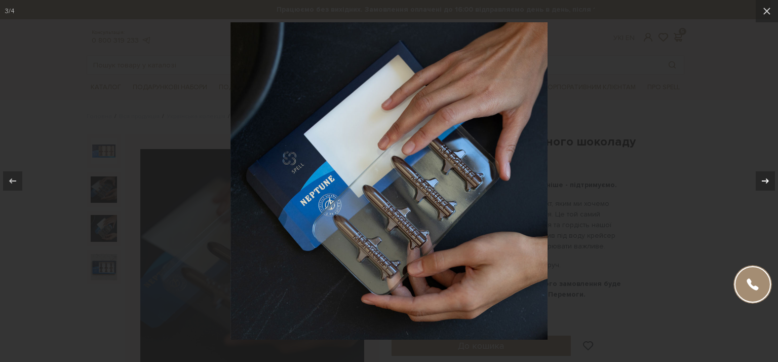
click at [770, 177] on div at bounding box center [765, 180] width 19 height 19
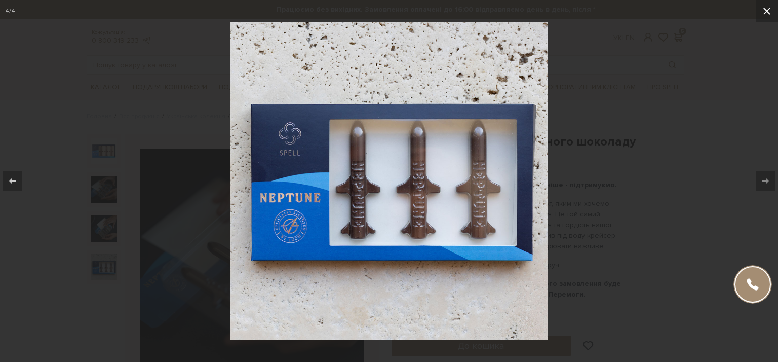
click at [763, 4] on button at bounding box center [767, 11] width 22 height 22
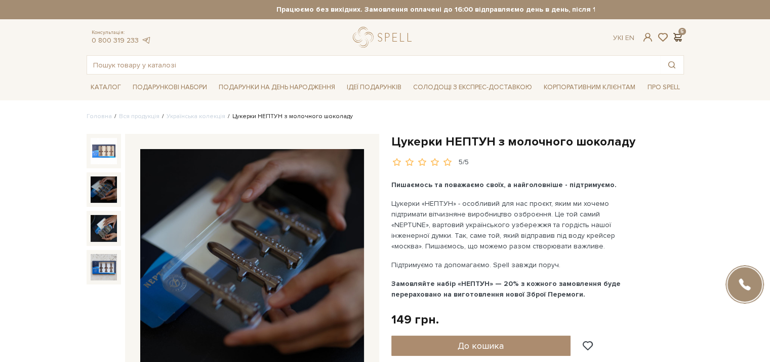
click at [682, 35] on span at bounding box center [678, 37] width 12 height 11
